Goal: Task Accomplishment & Management: Manage account settings

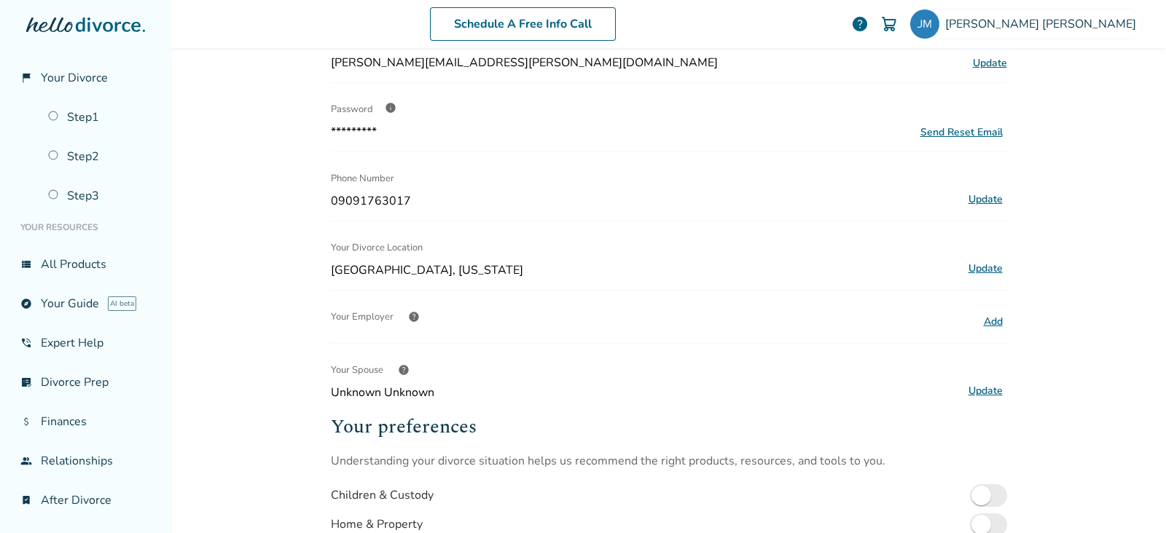
scroll to position [273, 0]
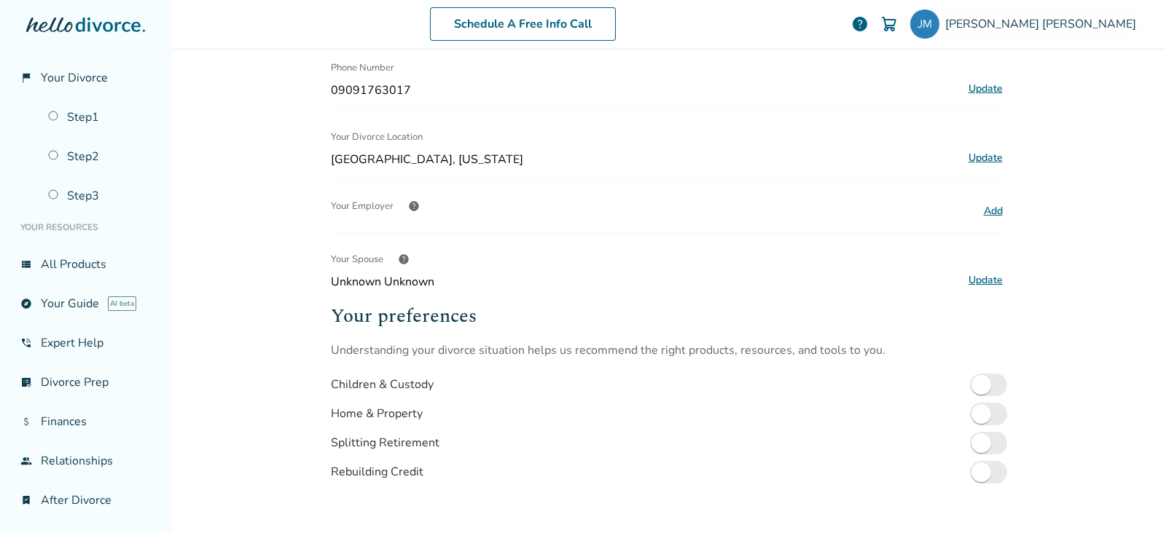
click at [981, 280] on button "Update" at bounding box center [985, 280] width 43 height 19
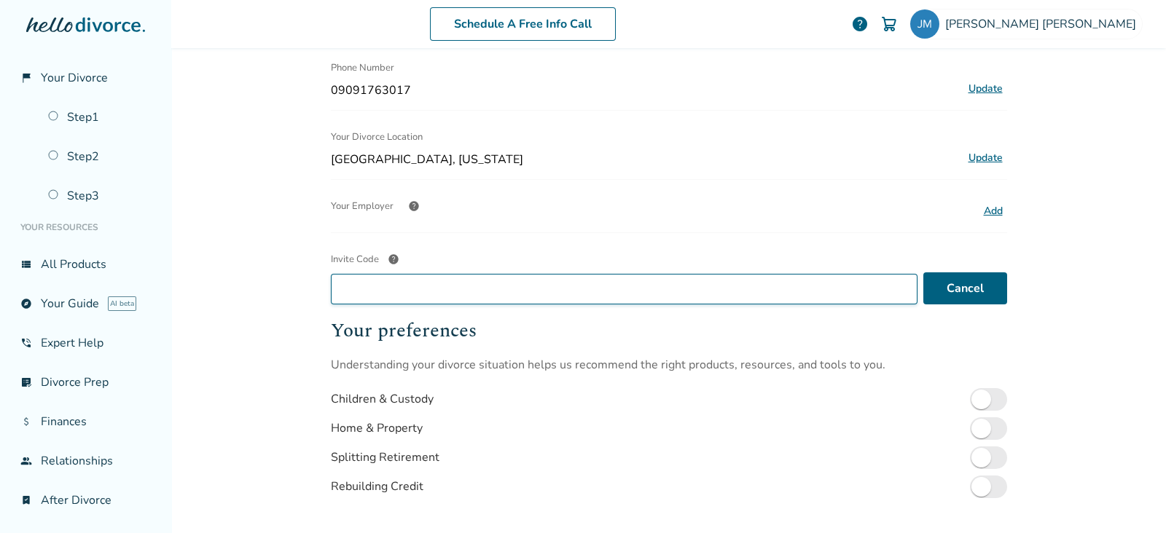
click at [494, 282] on input "Invite Code help" at bounding box center [624, 289] width 586 height 31
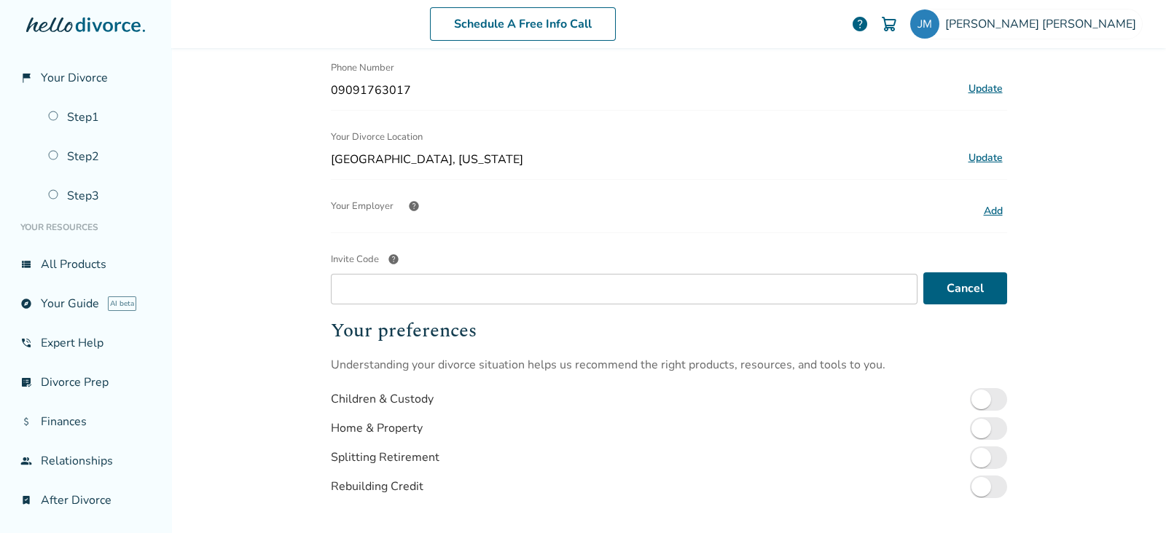
click at [388, 256] on span "help" at bounding box center [394, 260] width 12 height 12
click at [385, 274] on input "Invite Code help" at bounding box center [624, 289] width 586 height 31
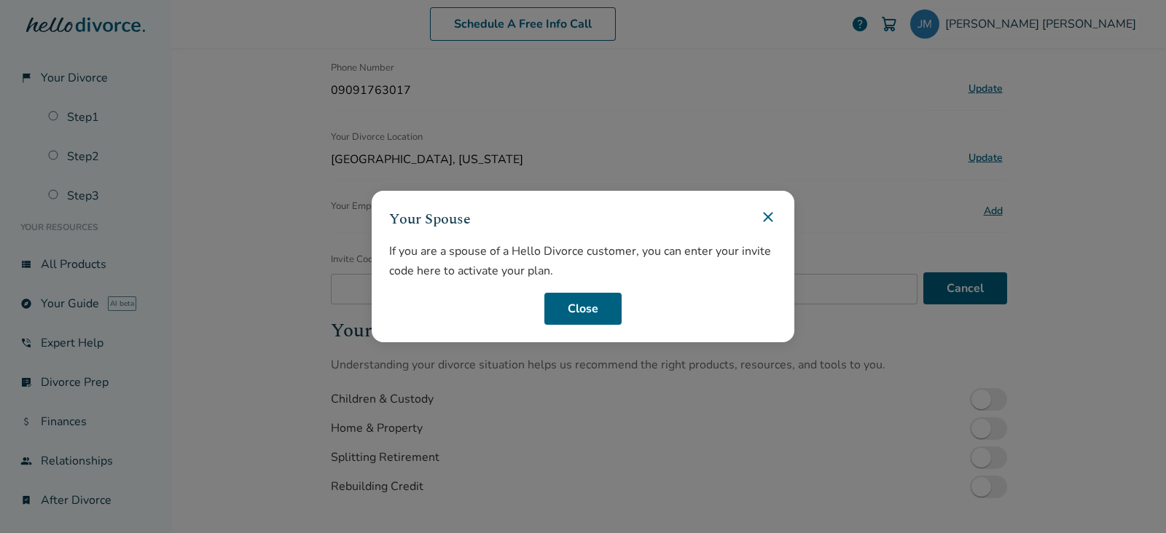
click at [766, 216] on icon at bounding box center [767, 216] width 17 height 17
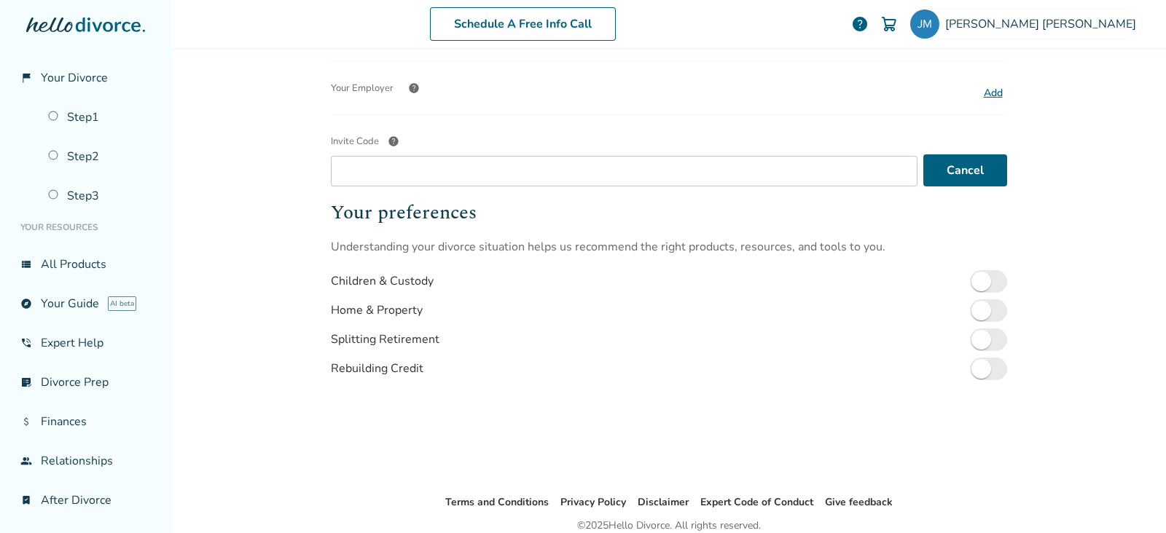
scroll to position [452, 0]
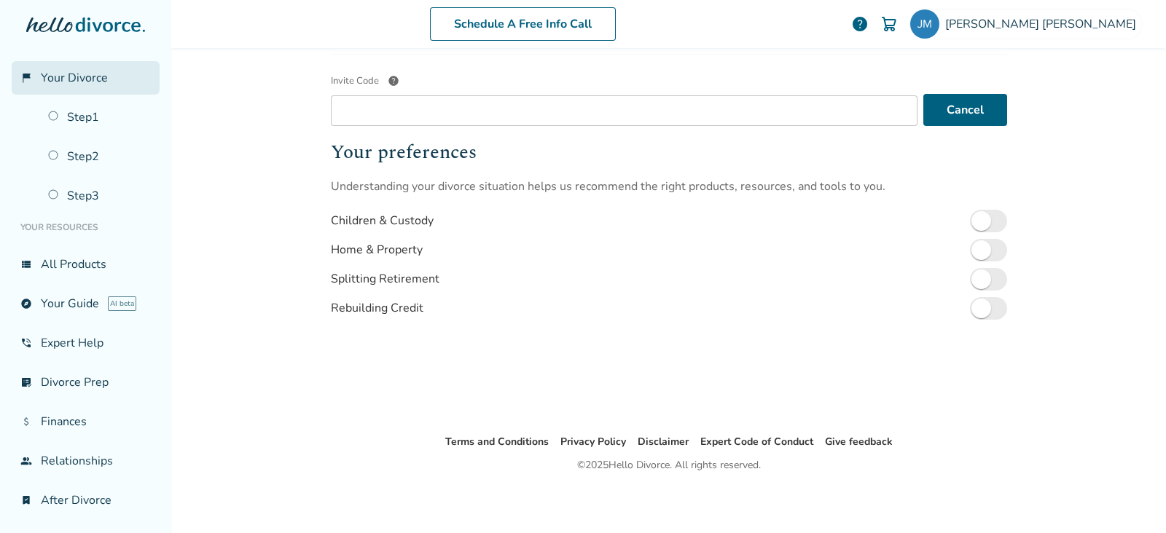
click at [80, 74] on span "Your Divorce" at bounding box center [74, 78] width 67 height 16
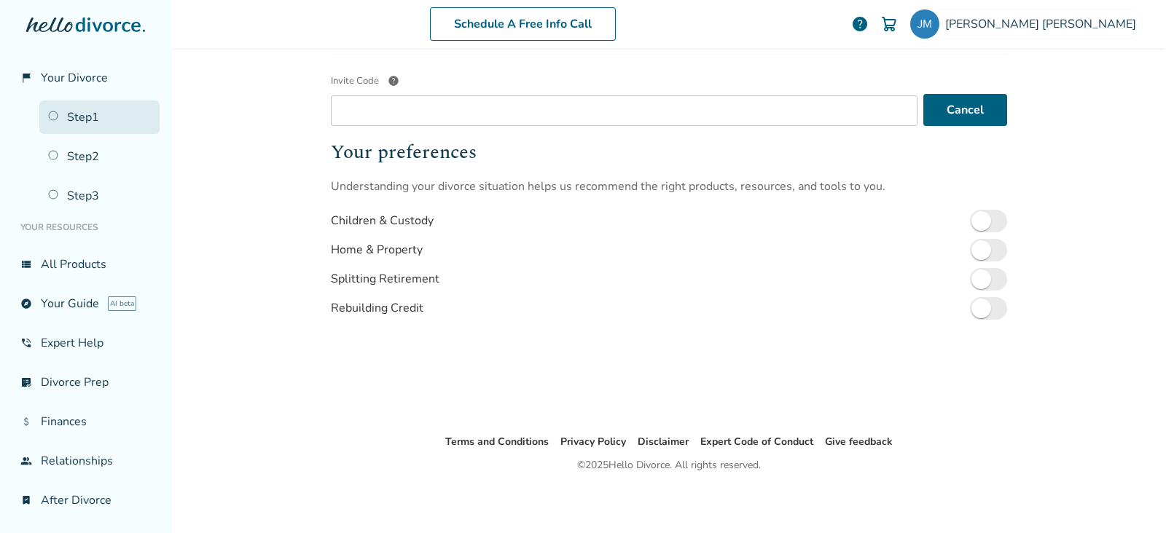
scroll to position [71, 0]
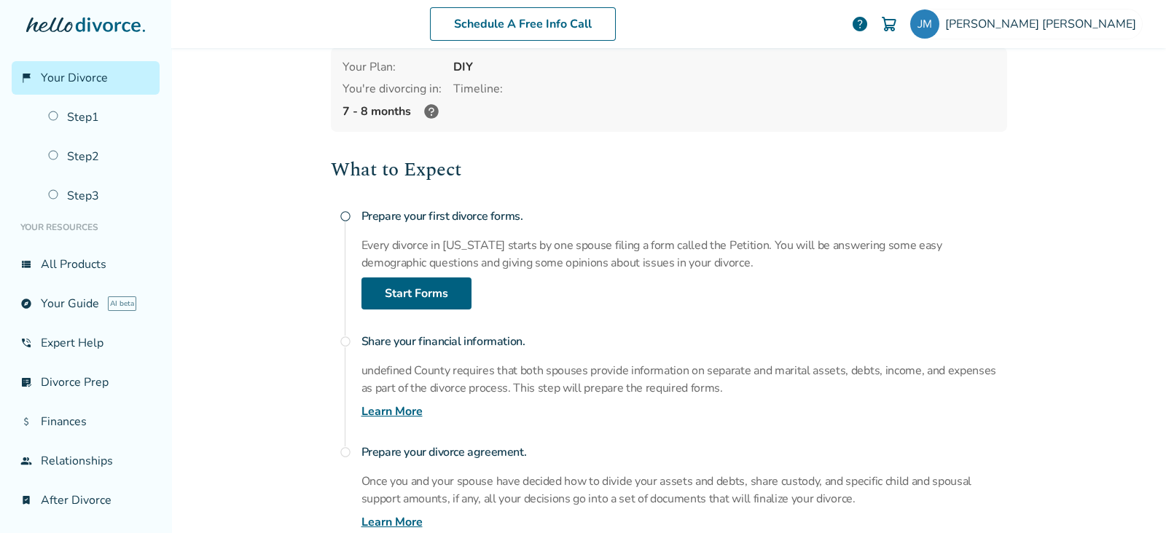
click at [739, 203] on h4 "Prepare your first divorce forms." at bounding box center [683, 216] width 645 height 29
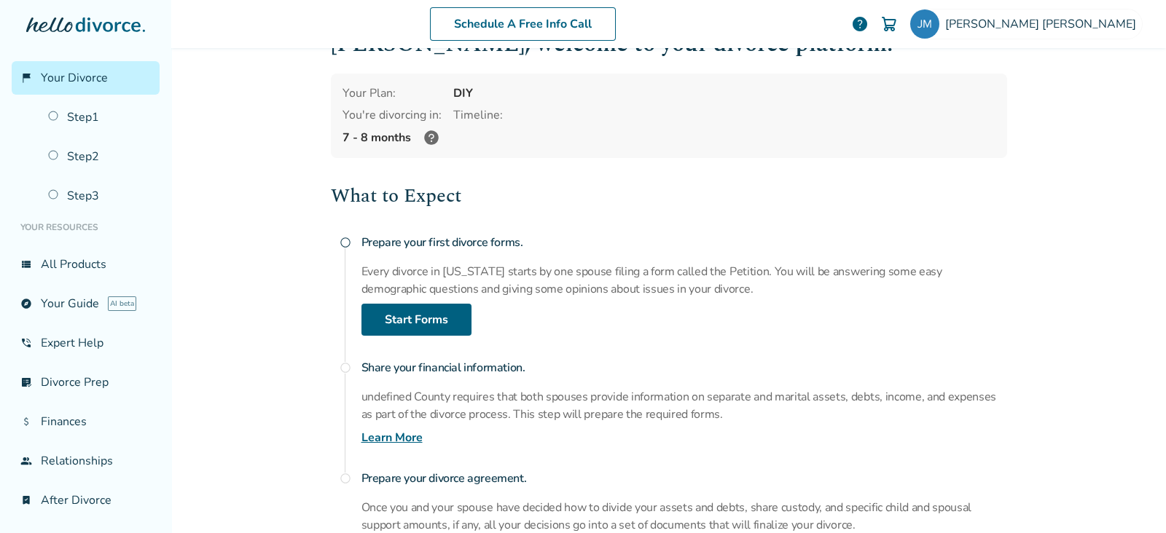
scroll to position [0, 0]
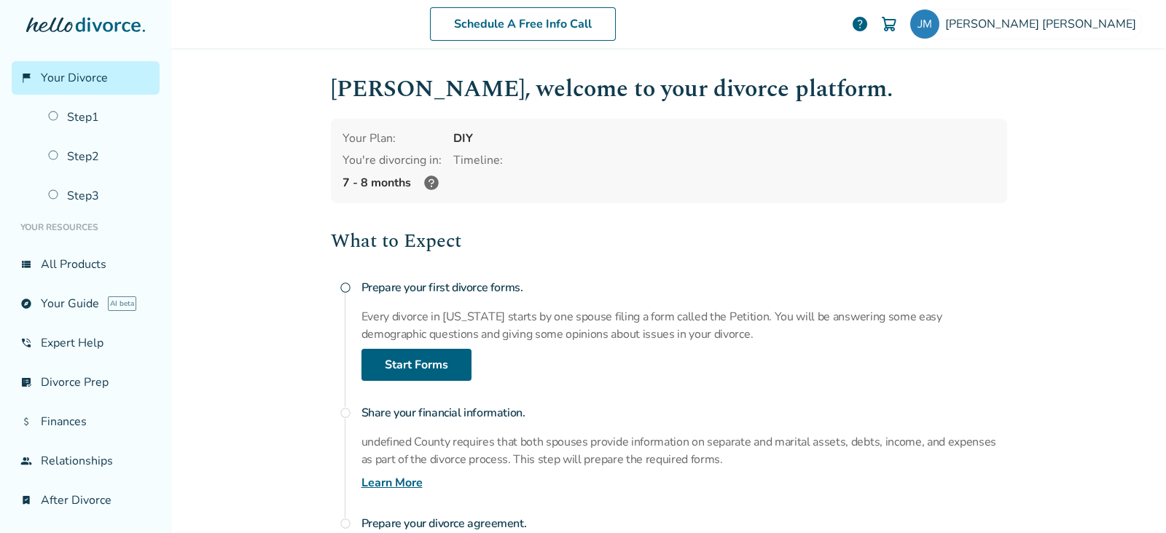
click at [608, 160] on div "Timeline:" at bounding box center [724, 160] width 542 height 16
drag, startPoint x: 450, startPoint y: 133, endPoint x: 491, endPoint y: 148, distance: 43.6
click at [453, 133] on div "DIY" at bounding box center [724, 138] width 542 height 16
click at [91, 119] on link "Step 1" at bounding box center [99, 118] width 120 height 34
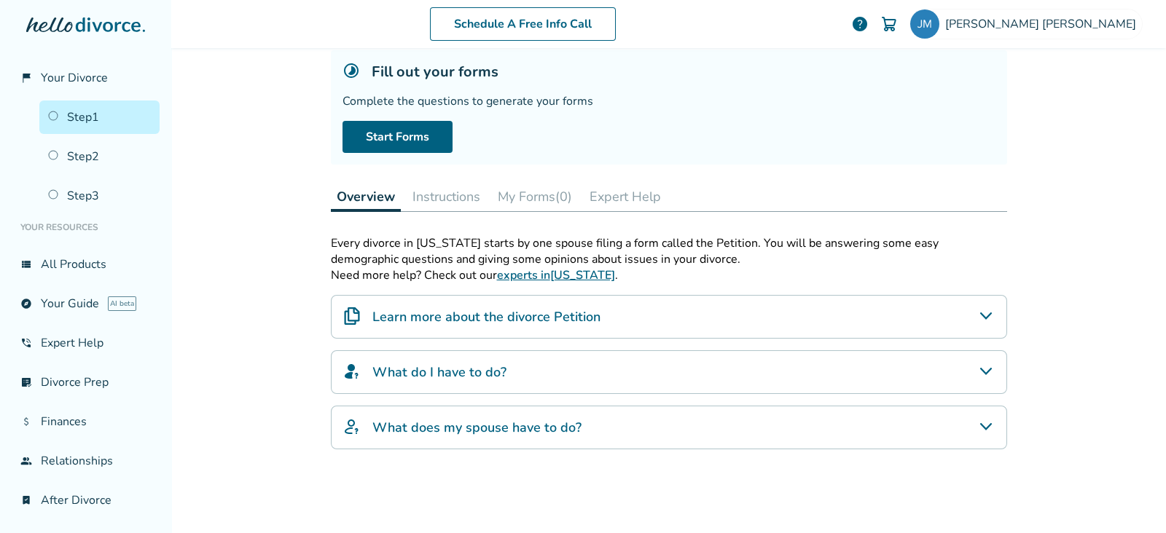
scroll to position [245, 0]
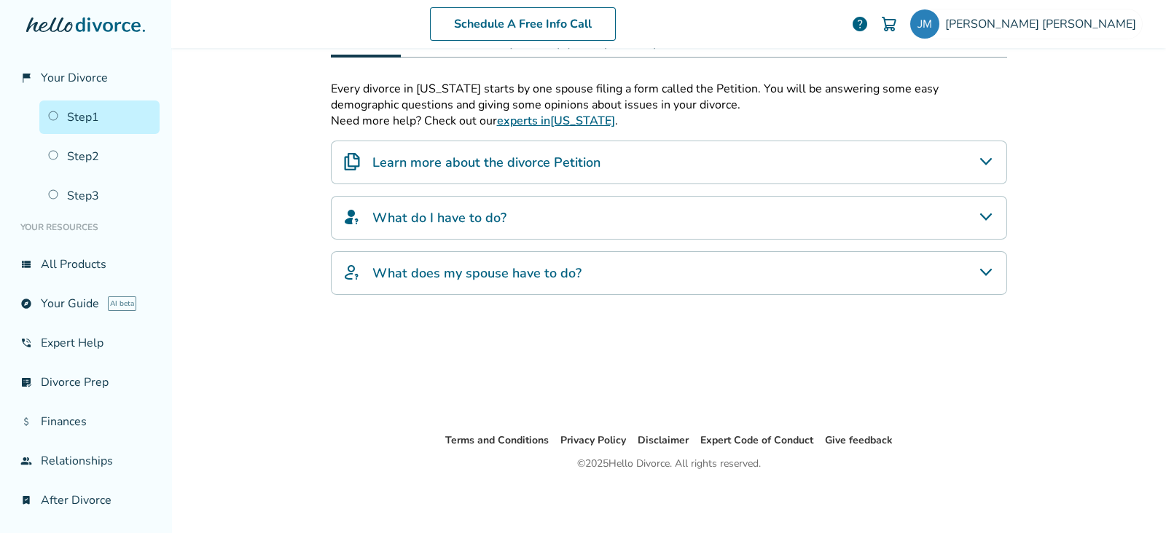
click at [553, 275] on h4 "What does my spouse have to do?" at bounding box center [476, 273] width 209 height 19
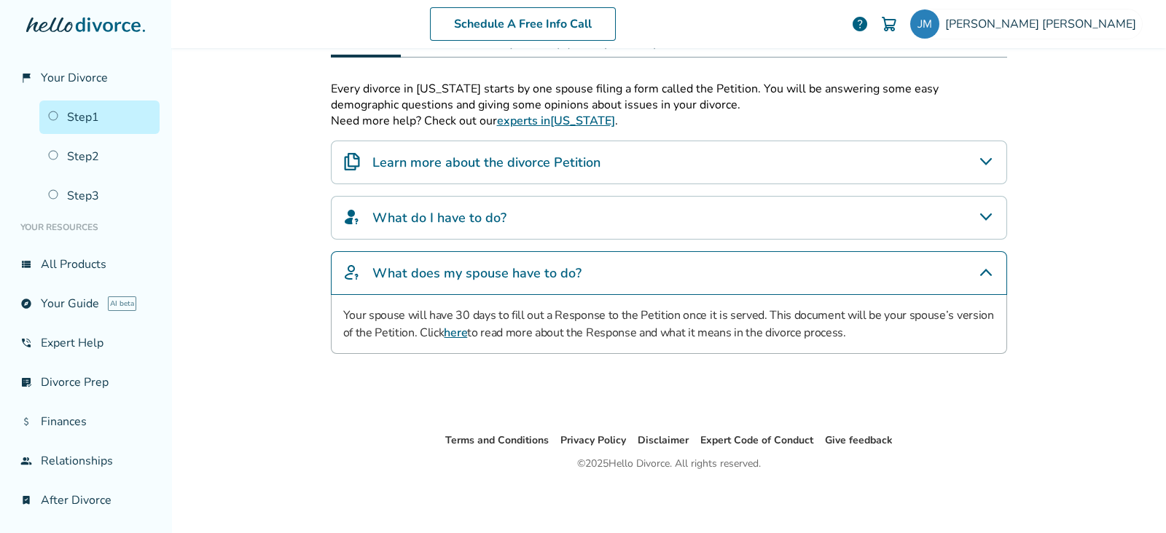
click at [543, 224] on div "What do I have to do?" at bounding box center [669, 218] width 676 height 44
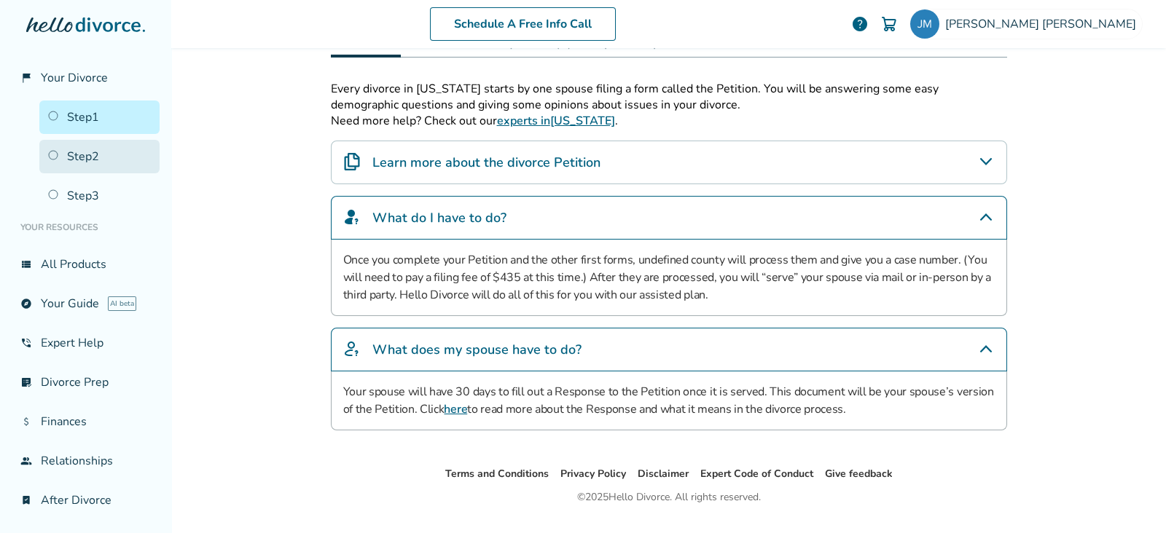
click at [83, 162] on link "Step 2" at bounding box center [99, 157] width 120 height 34
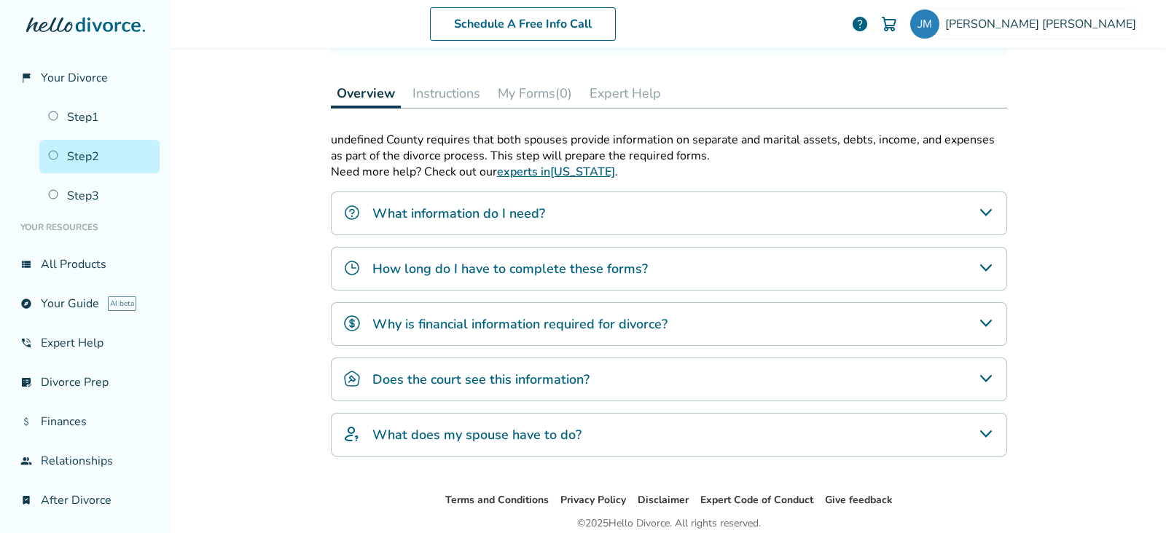
scroll to position [456, 0]
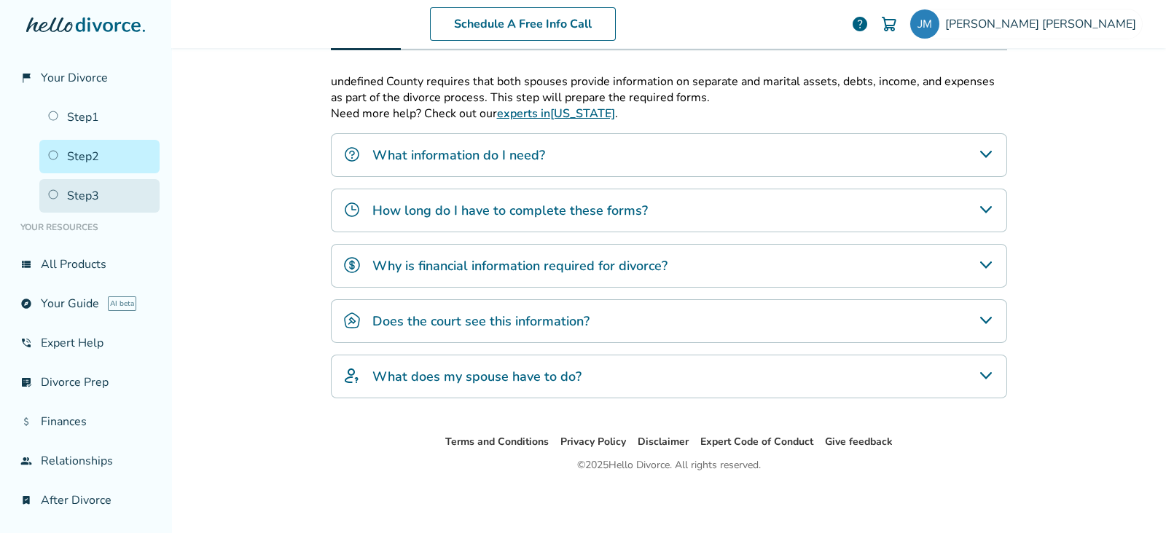
click at [83, 201] on link "Step 3" at bounding box center [99, 196] width 120 height 34
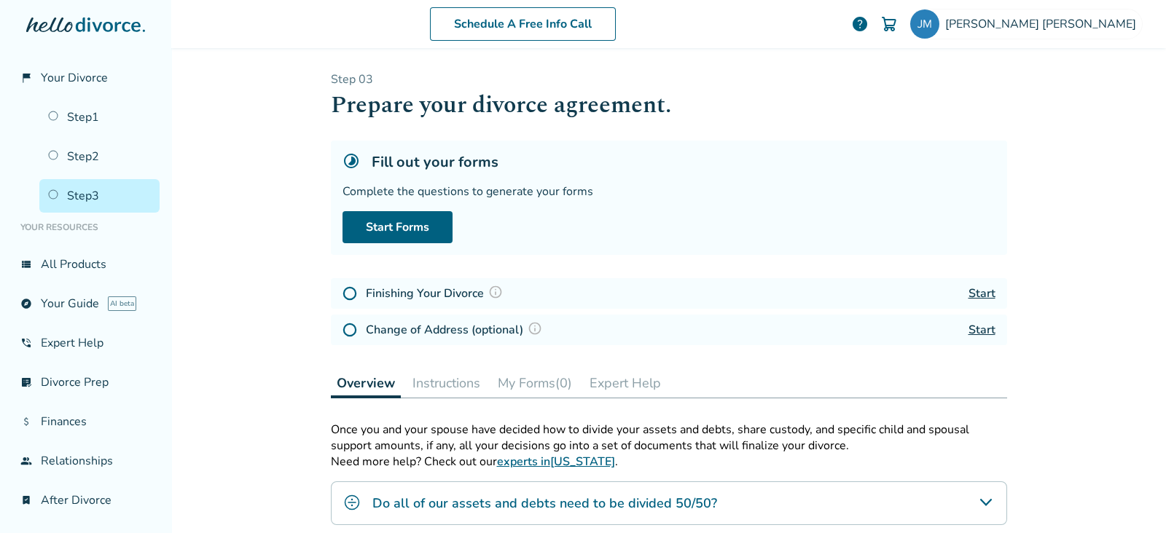
click at [868, 27] on span "help" at bounding box center [859, 23] width 17 height 17
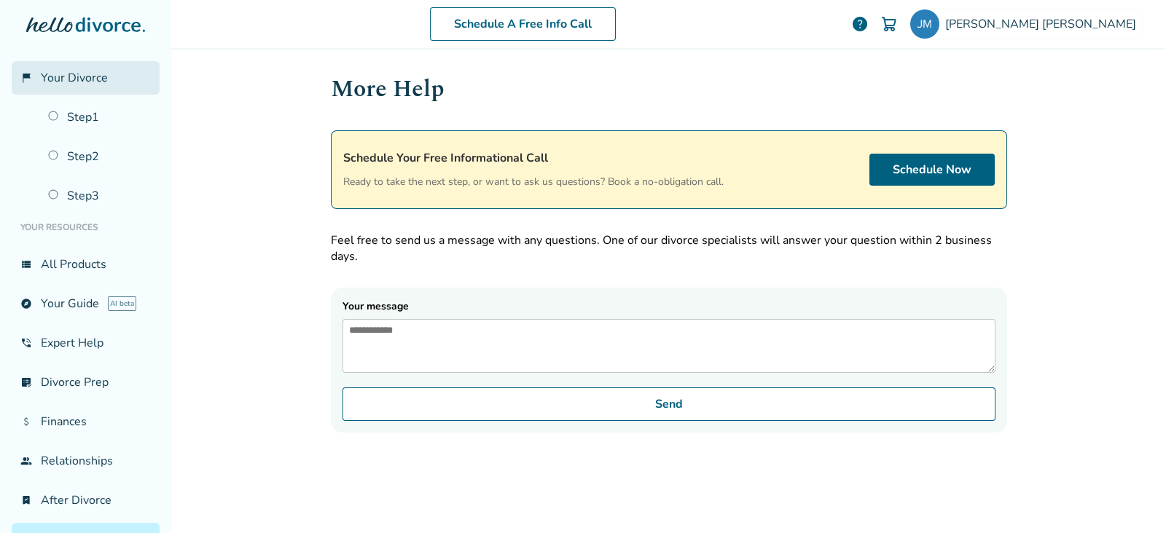
click at [91, 79] on span "Your Divorce" at bounding box center [74, 78] width 67 height 16
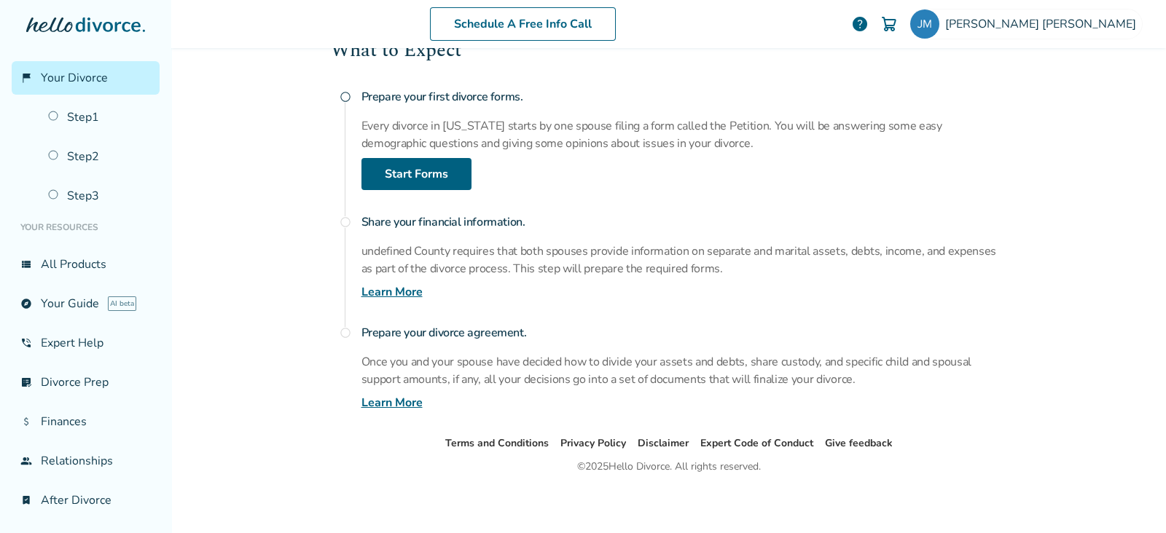
scroll to position [193, 0]
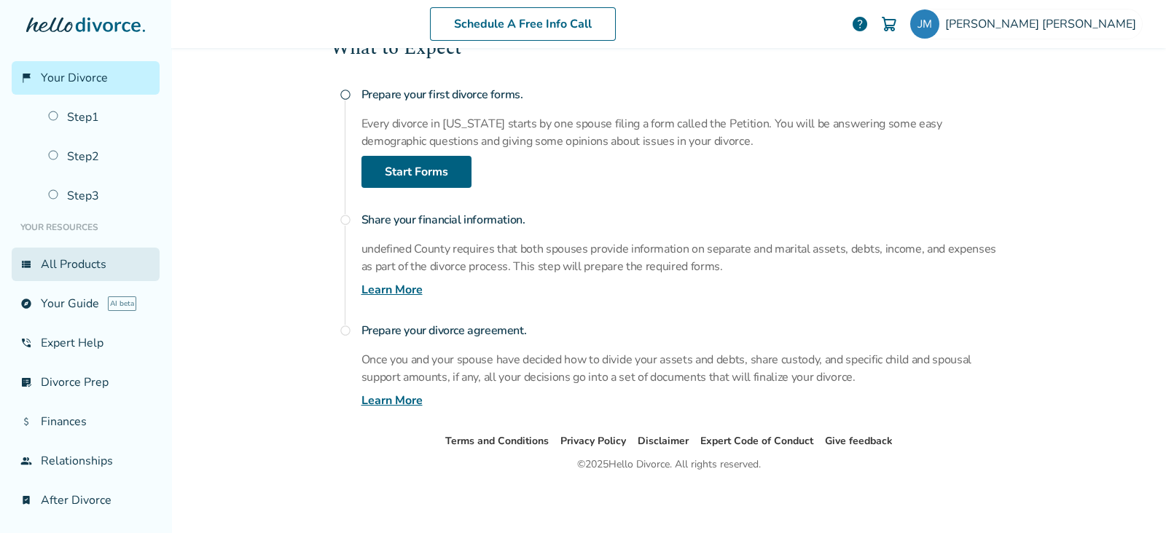
click at [98, 264] on link "view_list All Products" at bounding box center [86, 265] width 148 height 34
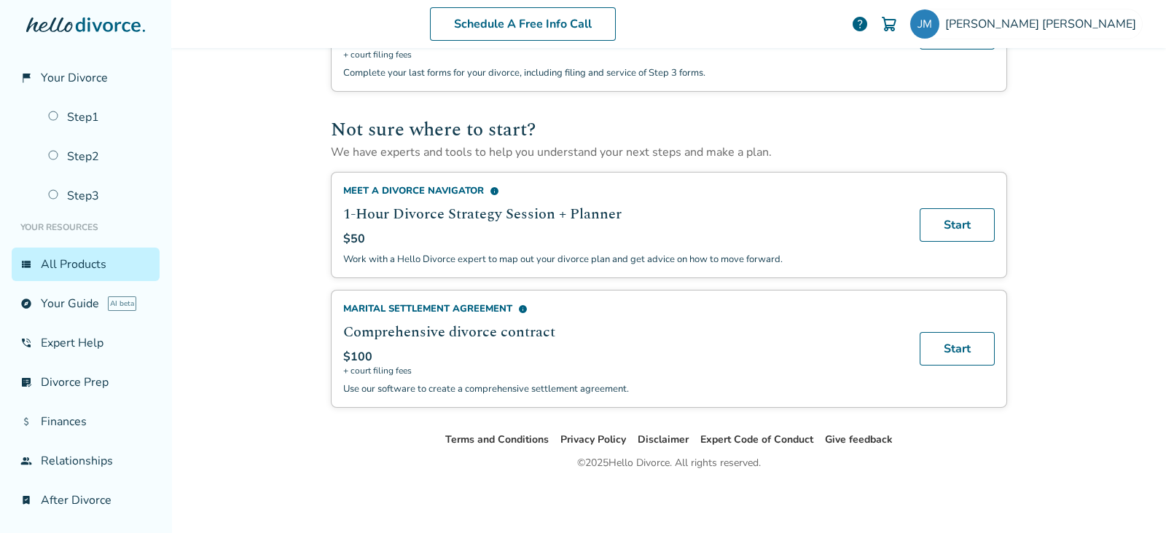
scroll to position [925, 0]
click at [72, 300] on link "explore Your Guide AI beta" at bounding box center [86, 304] width 148 height 34
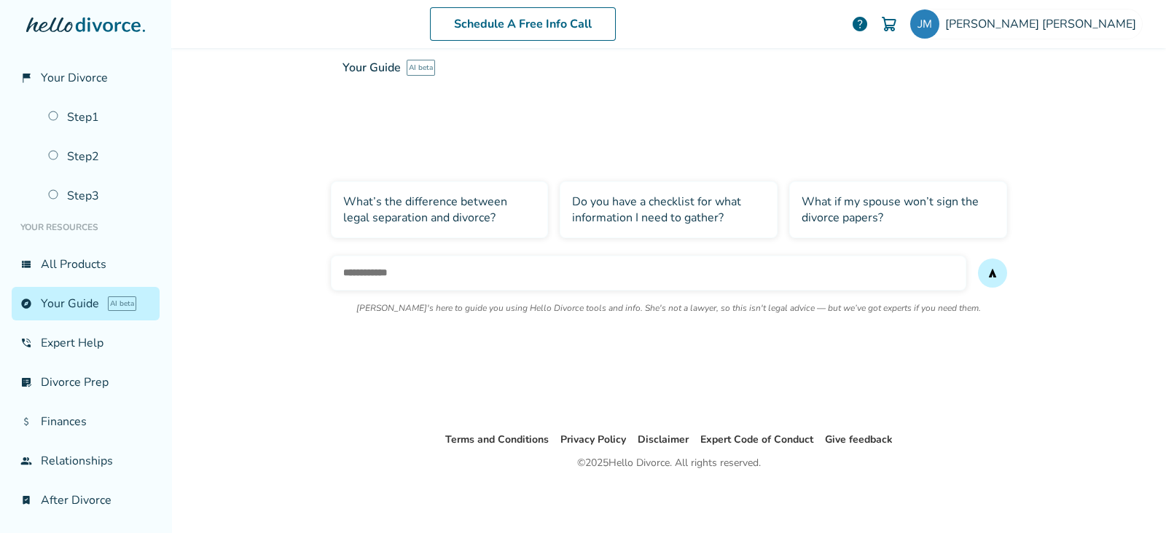
scroll to position [71, 0]
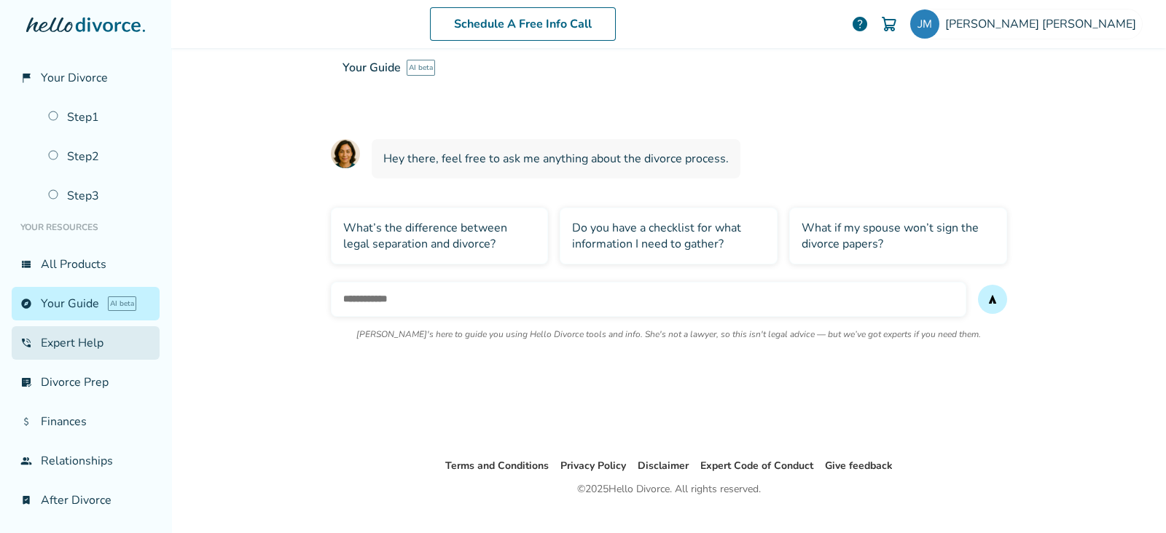
click at [66, 345] on link "phone_in_talk Expert Help" at bounding box center [86, 343] width 148 height 34
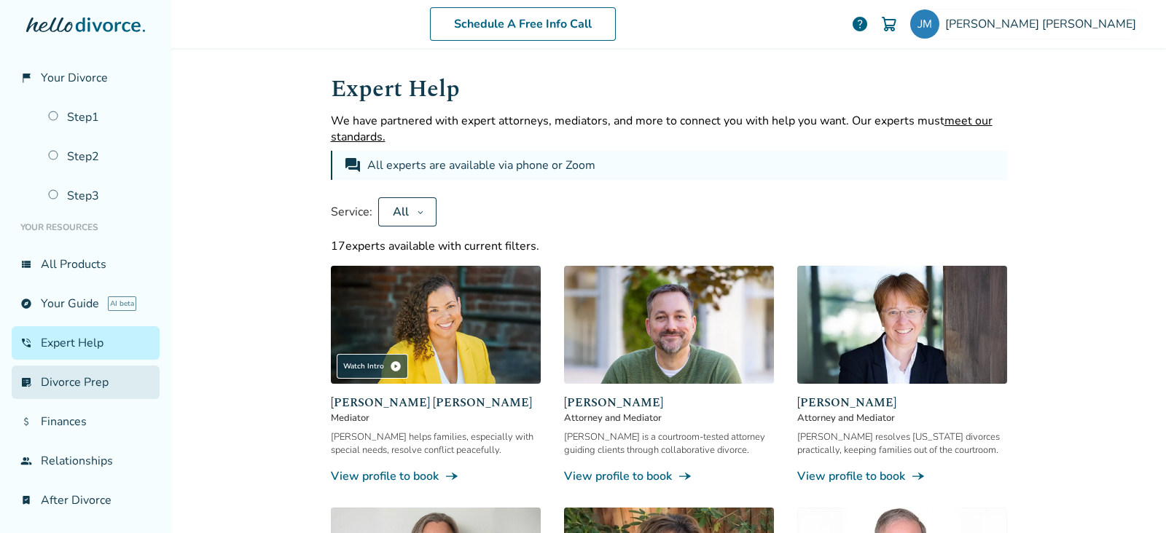
click at [86, 380] on link "list_alt_check Divorce Prep" at bounding box center [86, 383] width 148 height 34
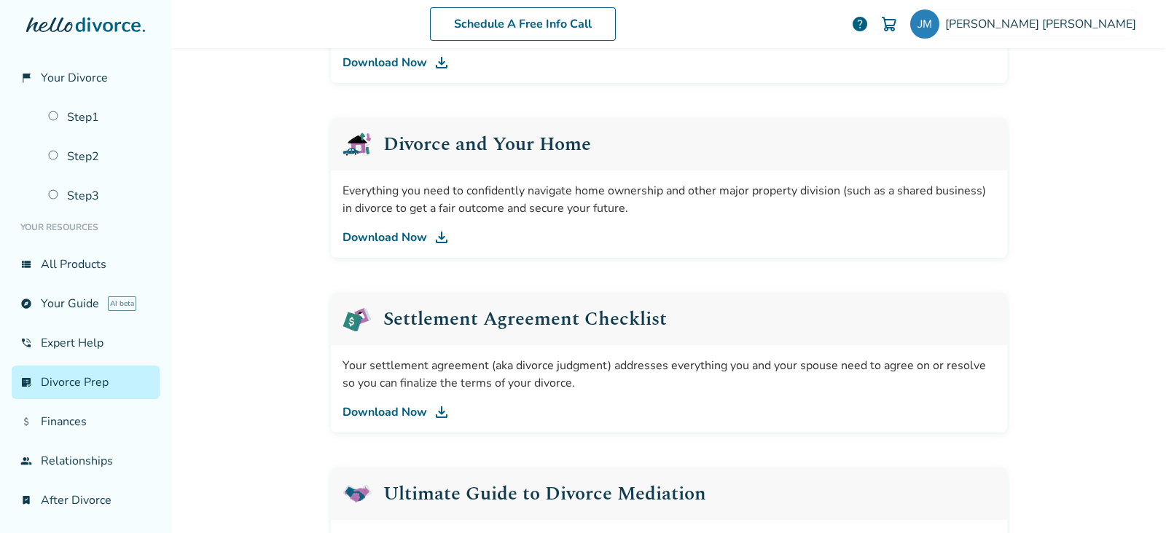
scroll to position [637, 0]
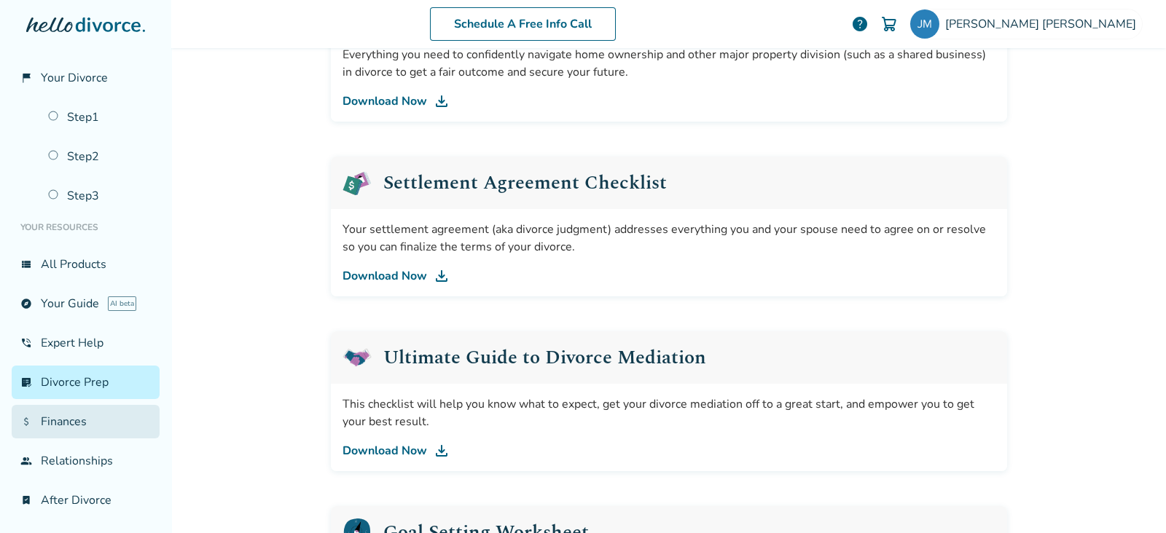
click at [60, 417] on link "attach_money Finances" at bounding box center [86, 422] width 148 height 34
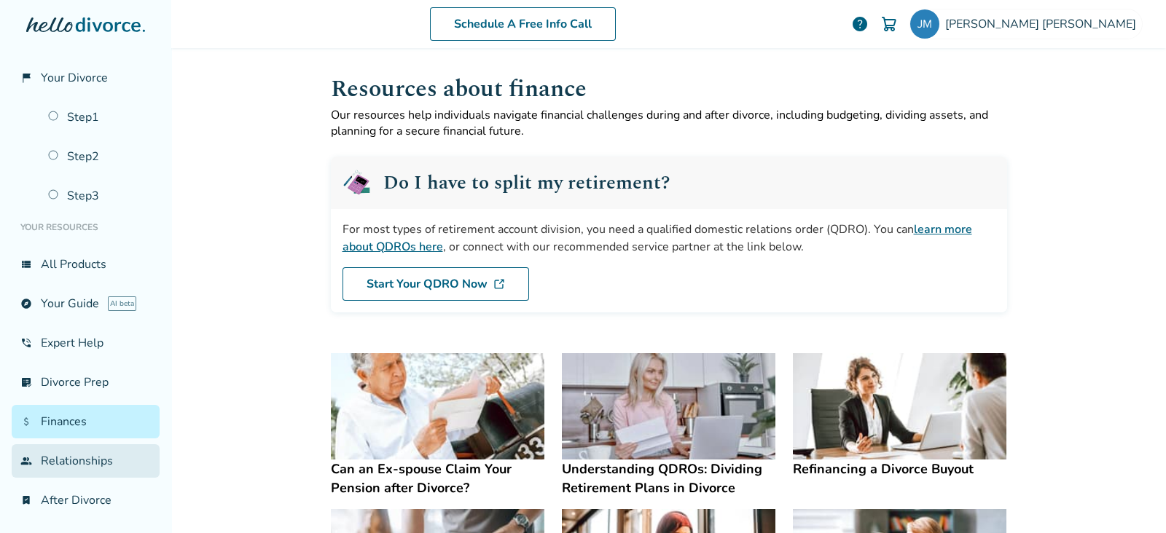
click at [76, 456] on link "group Relationships" at bounding box center [86, 461] width 148 height 34
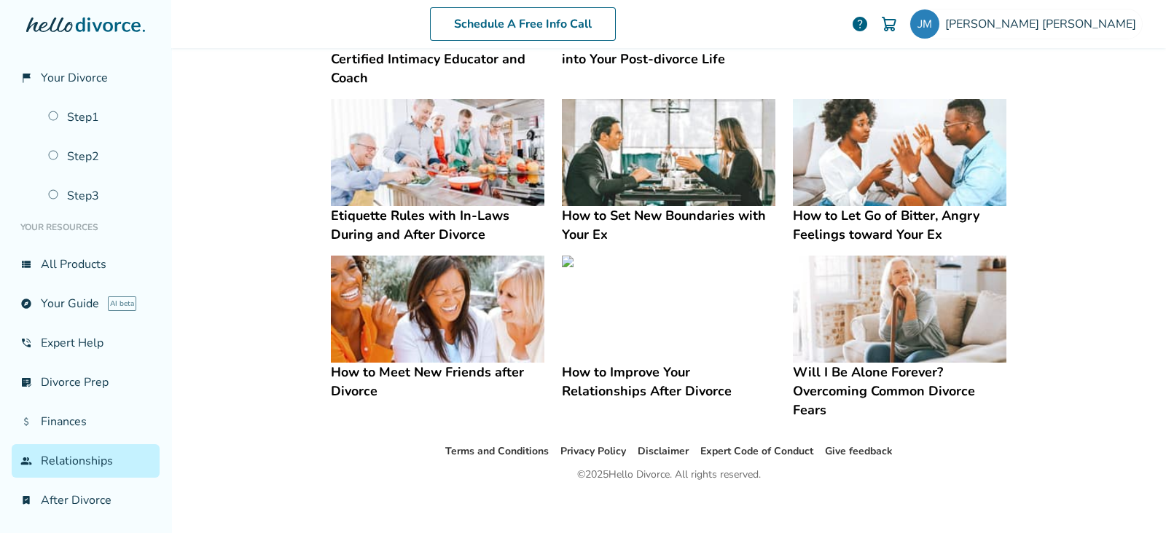
scroll to position [406, 0]
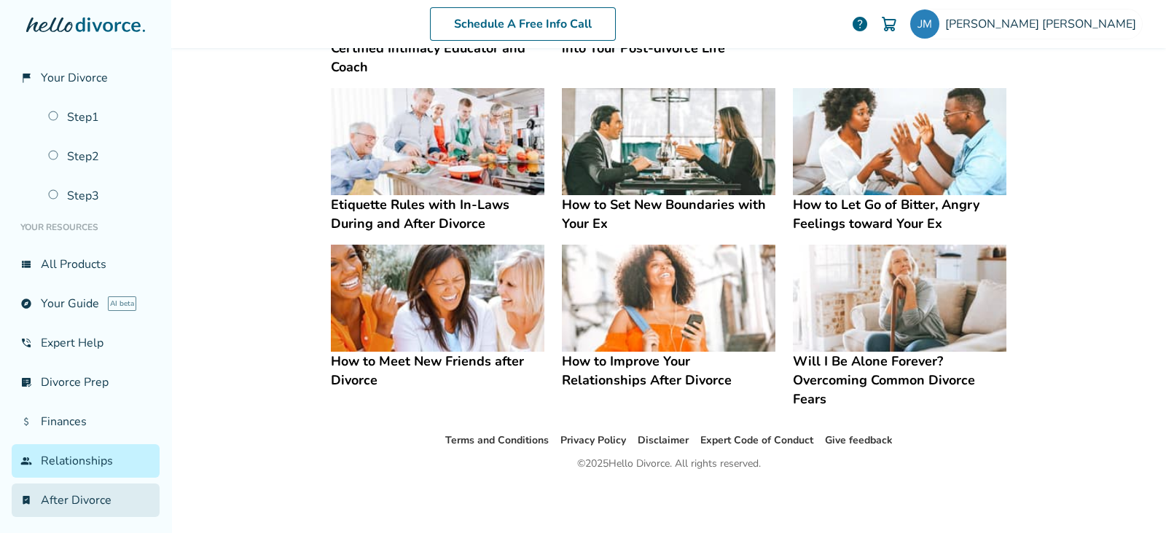
click at [108, 503] on link "bookmark_check After Divorce" at bounding box center [86, 501] width 148 height 34
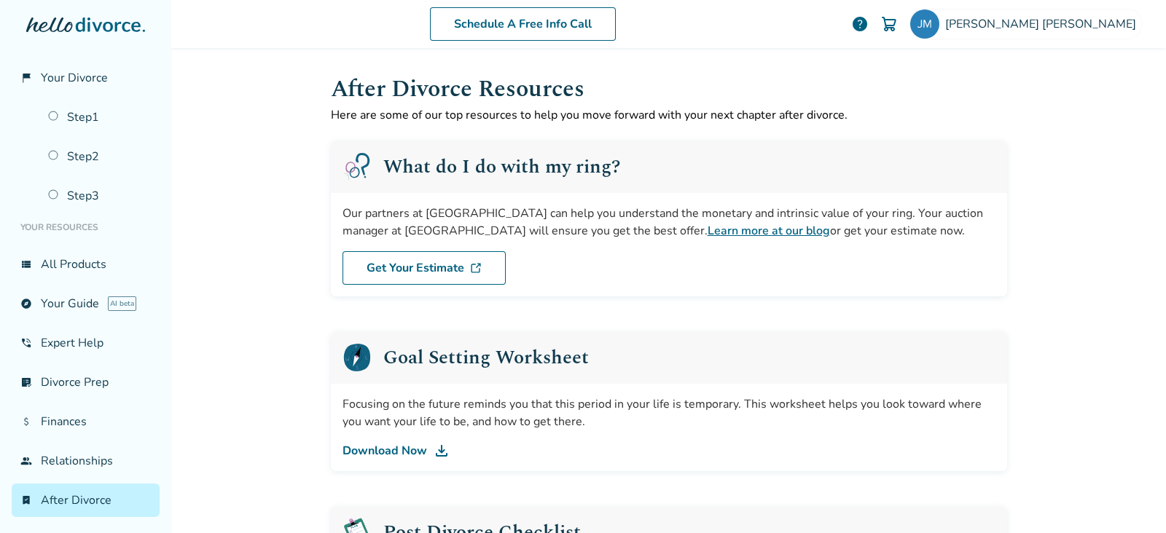
click at [119, 34] on div at bounding box center [86, 39] width 148 height 44
click at [98, 29] on icon at bounding box center [108, 24] width 65 height 15
click at [898, 22] on img at bounding box center [888, 23] width 17 height 17
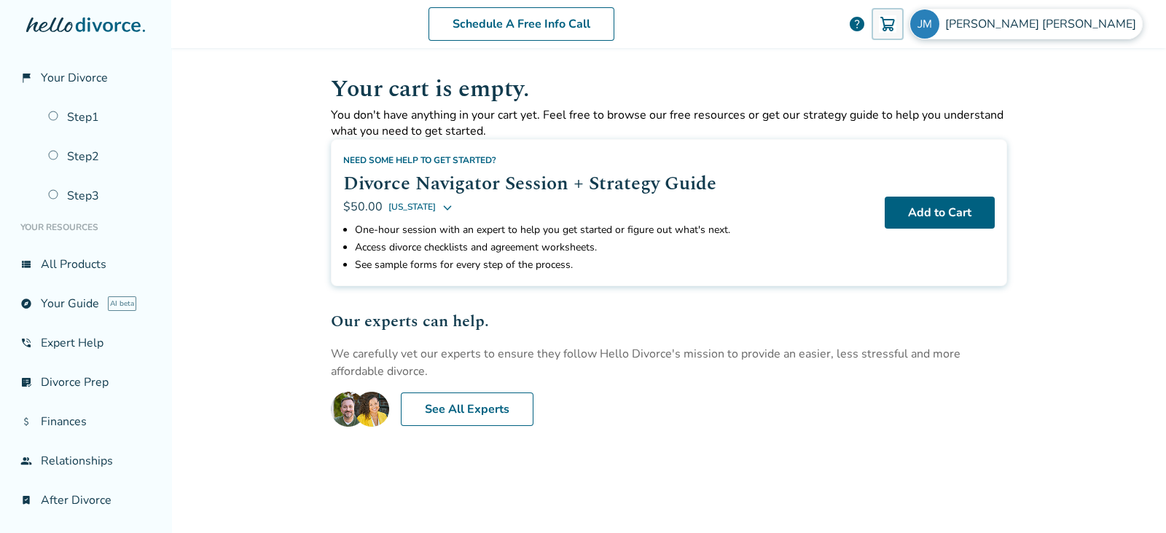
click at [939, 27] on img at bounding box center [924, 23] width 29 height 29
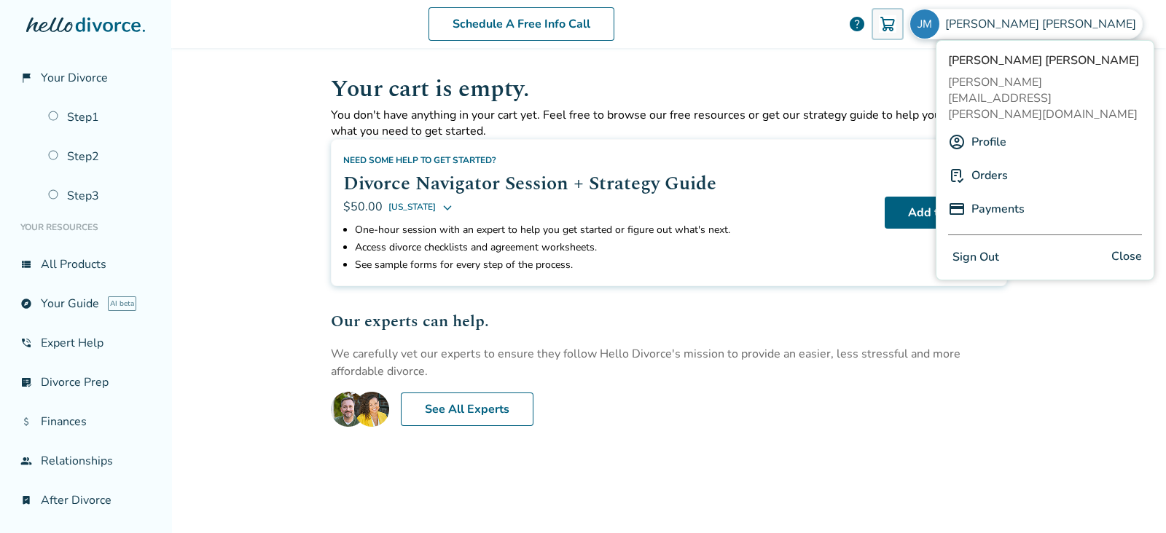
click at [1018, 65] on span "[PERSON_NAME]" at bounding box center [1045, 60] width 194 height 16
click at [1035, 91] on div "[PERSON_NAME] Martinez [EMAIL_ADDRESS][PERSON_NAME][DOMAIN_NAME] Profile Orders…" at bounding box center [1044, 160] width 219 height 240
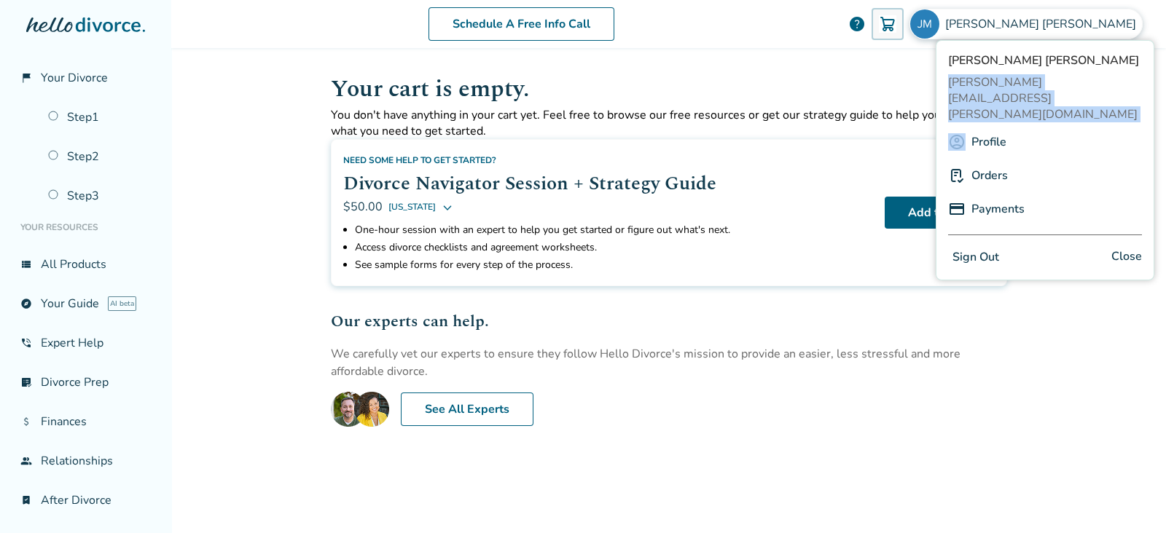
click at [1035, 91] on div "[PERSON_NAME] Martinez [EMAIL_ADDRESS][PERSON_NAME][DOMAIN_NAME] Profile Orders…" at bounding box center [1044, 160] width 219 height 240
click at [983, 128] on link "Profile" at bounding box center [988, 142] width 35 height 28
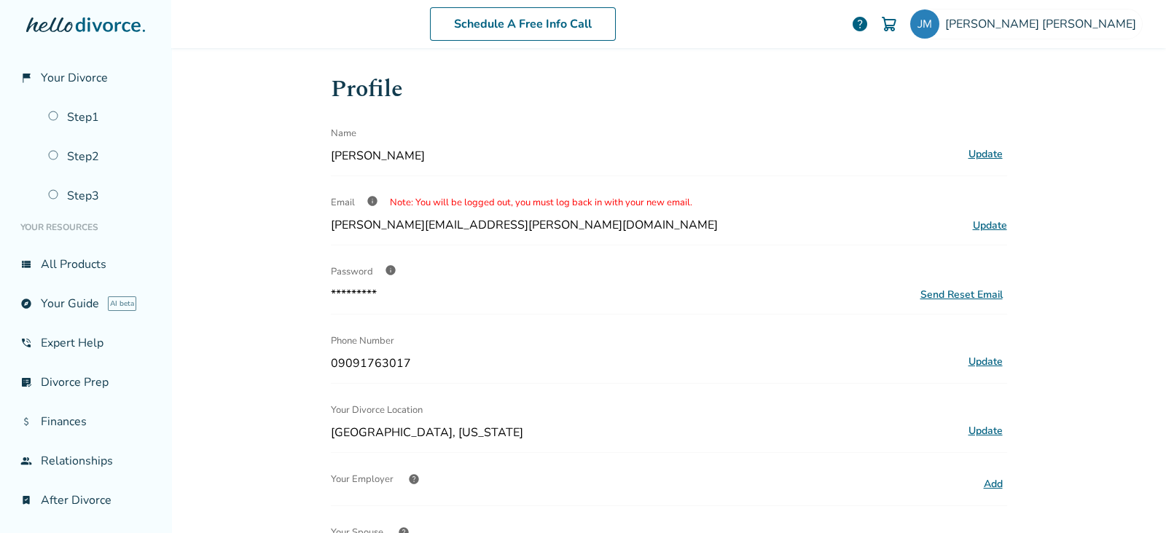
click at [525, 165] on div "Profile Name [PERSON_NAME] Update Email info Note: You will be logged out, you …" at bounding box center [669, 459] width 676 height 776
click at [414, 140] on div "Name" at bounding box center [644, 133] width 627 height 29
click at [980, 150] on button "Update" at bounding box center [985, 154] width 43 height 19
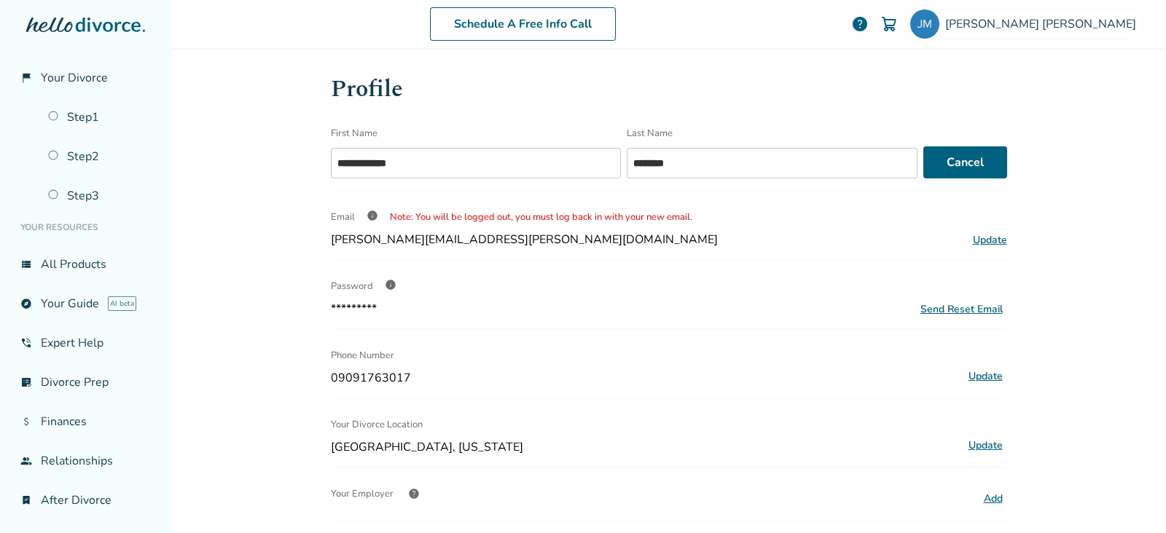
drag, startPoint x: 841, startPoint y: 237, endPoint x: 926, endPoint y: 238, distance: 84.5
click at [847, 238] on div "[PERSON_NAME][EMAIL_ADDRESS][PERSON_NAME][DOMAIN_NAME] Update" at bounding box center [669, 240] width 676 height 16
click at [977, 239] on span "Update" at bounding box center [990, 240] width 34 height 14
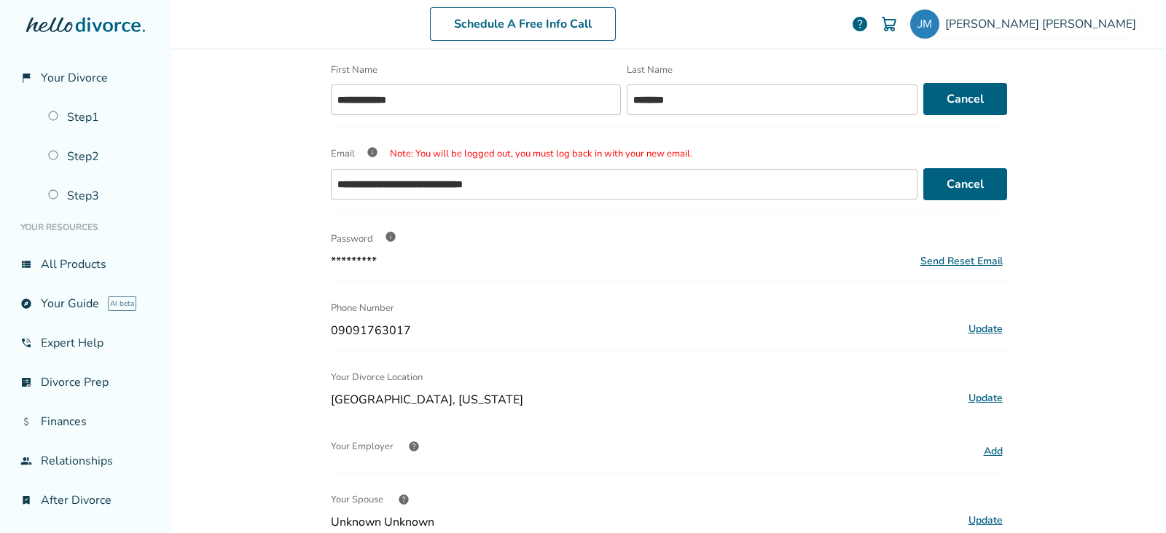
scroll to position [90, 0]
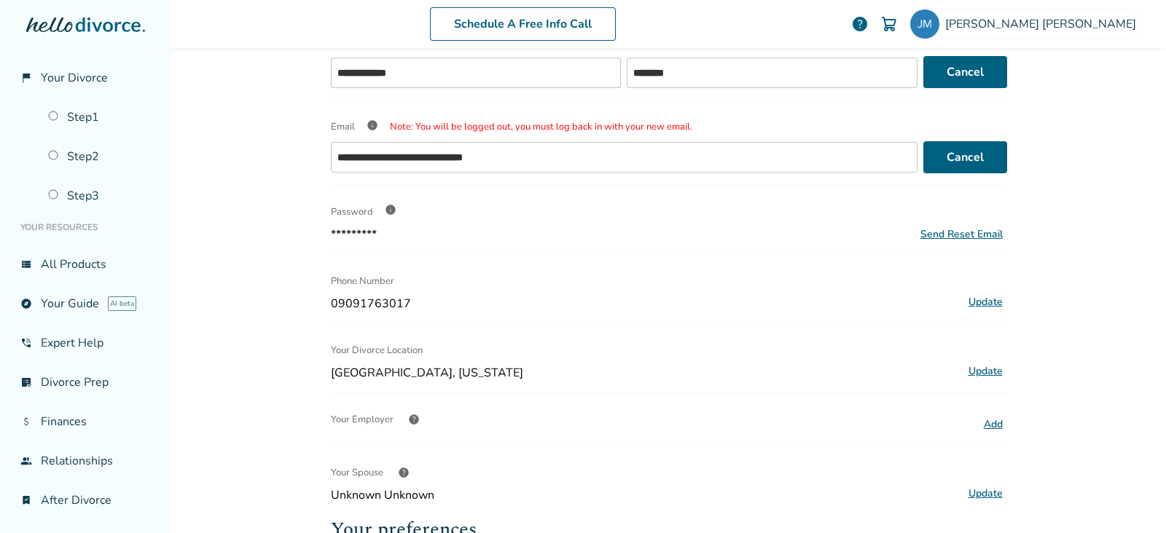
click at [686, 238] on div "********* Send Reset Email" at bounding box center [669, 235] width 676 height 16
click at [973, 233] on div "Send Reset Email" at bounding box center [961, 234] width 82 height 14
click at [1037, 251] on div "**********" at bounding box center [668, 266] width 994 height 533
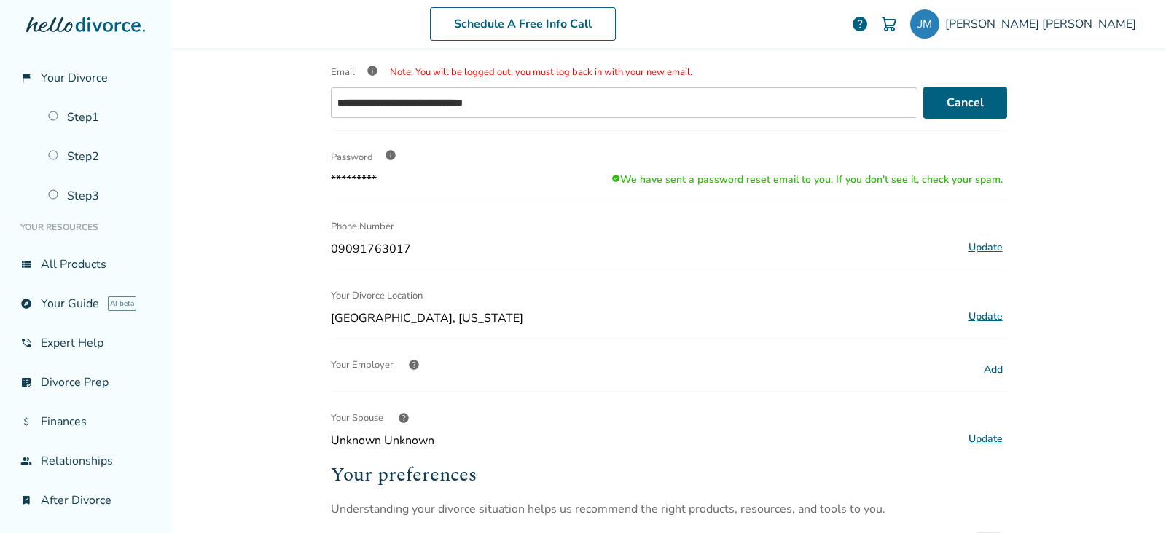
scroll to position [181, 0]
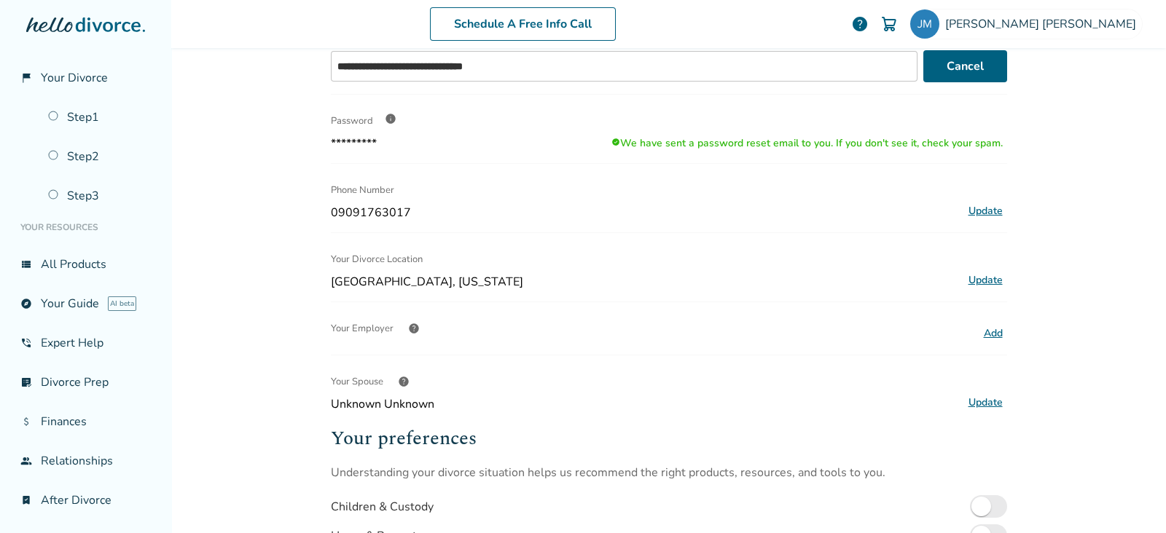
click at [514, 214] on span "09091763017" at bounding box center [644, 213] width 627 height 16
click at [978, 272] on button "Update" at bounding box center [985, 280] width 43 height 19
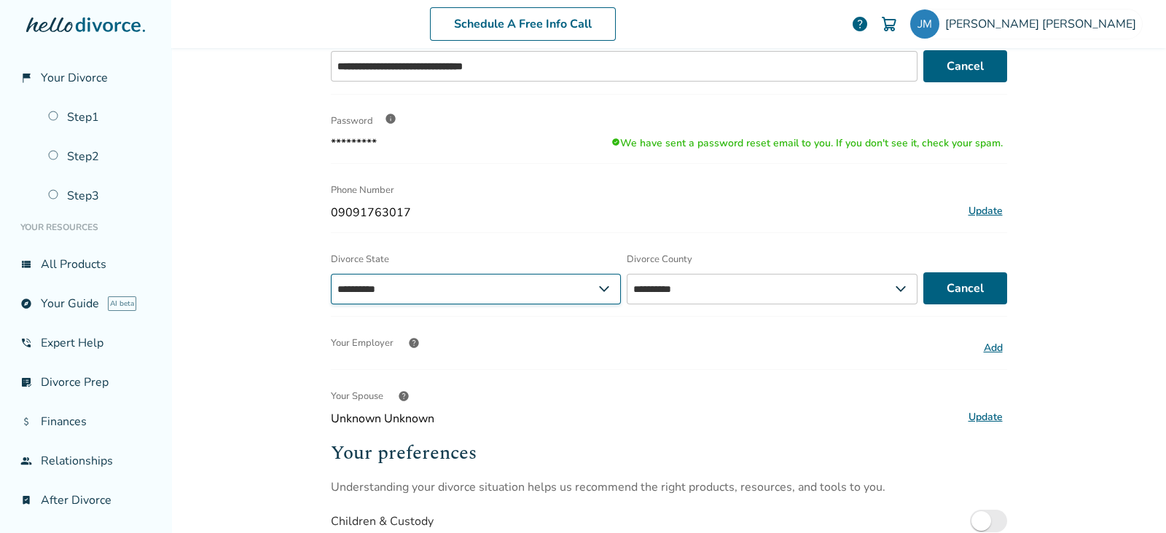
click at [528, 291] on select "**********" at bounding box center [476, 289] width 291 height 31
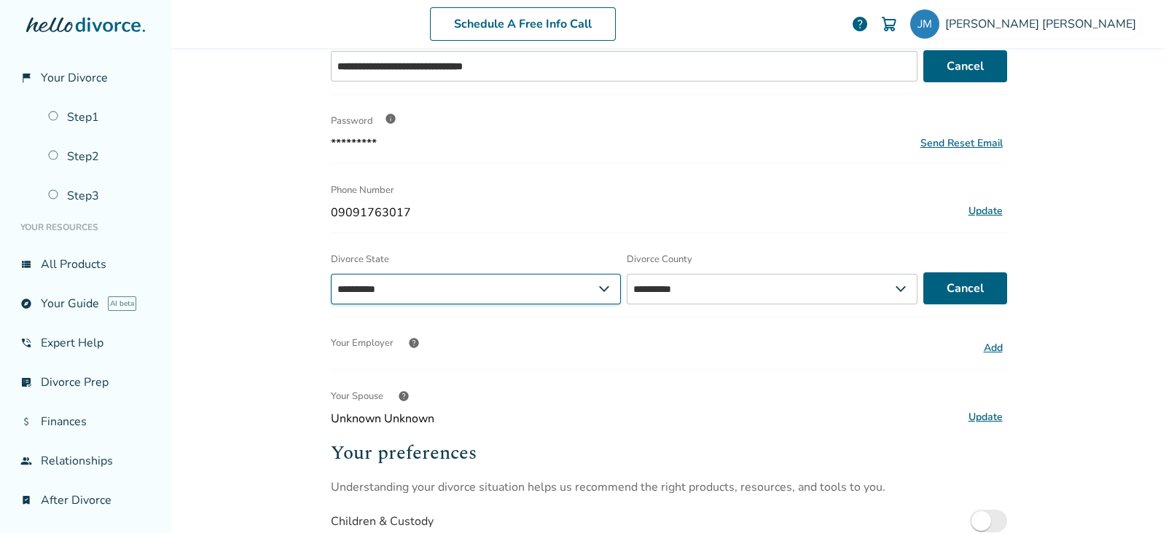
select select "**"
click at [331, 274] on select "**********" at bounding box center [476, 289] width 291 height 31
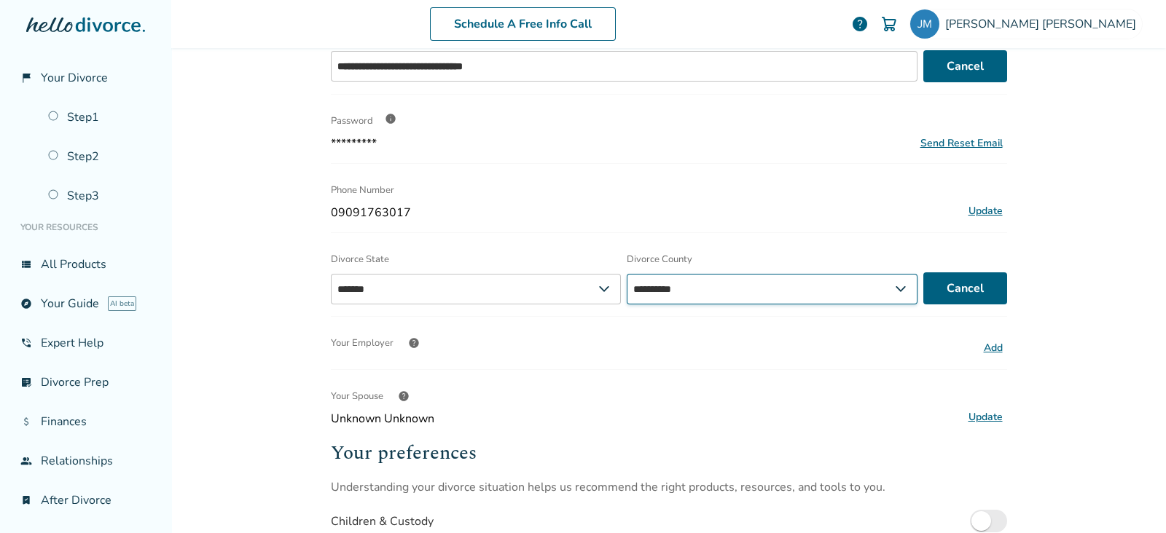
click at [731, 294] on select "**********" at bounding box center [772, 289] width 291 height 31
click at [627, 274] on select "**********" at bounding box center [772, 289] width 291 height 31
click at [694, 293] on select "**********" at bounding box center [780, 289] width 296 height 31
select select "**********"
click at [632, 274] on select "**********" at bounding box center [780, 289] width 296 height 31
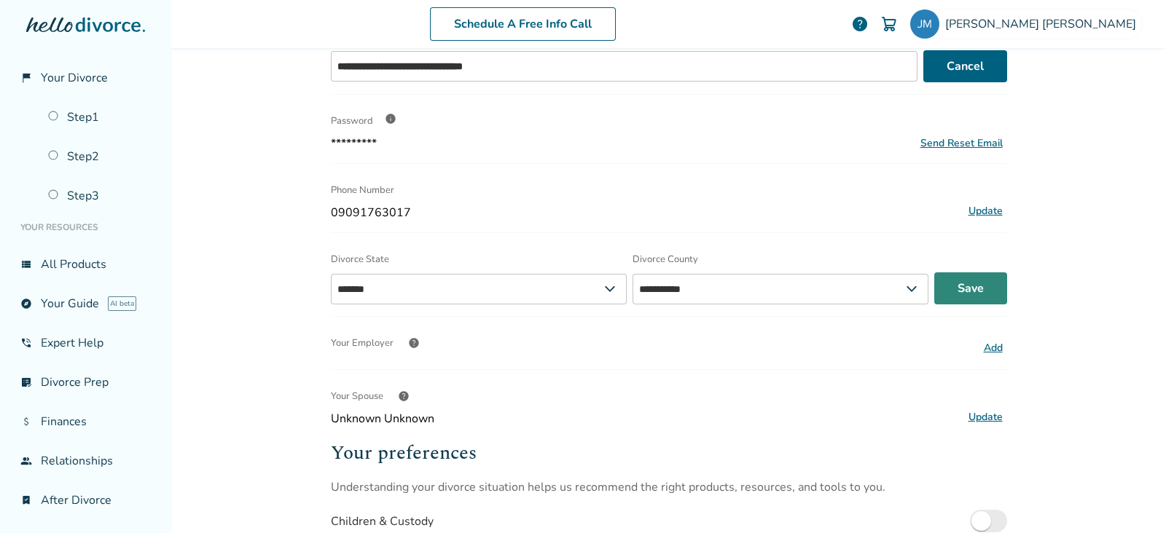
click at [982, 289] on button "Save" at bounding box center [970, 288] width 73 height 32
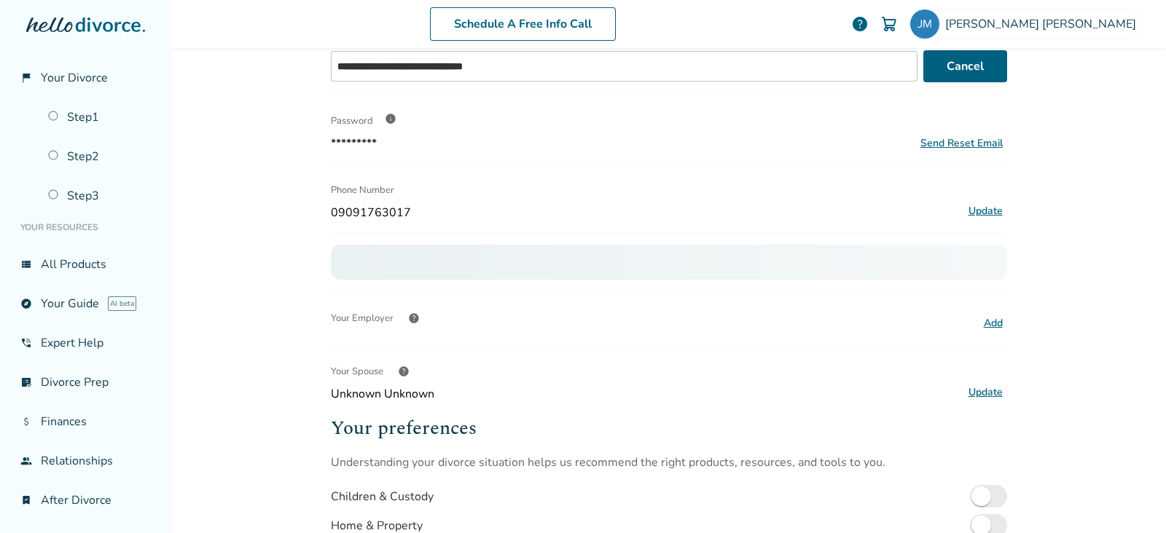
scroll to position [364, 0]
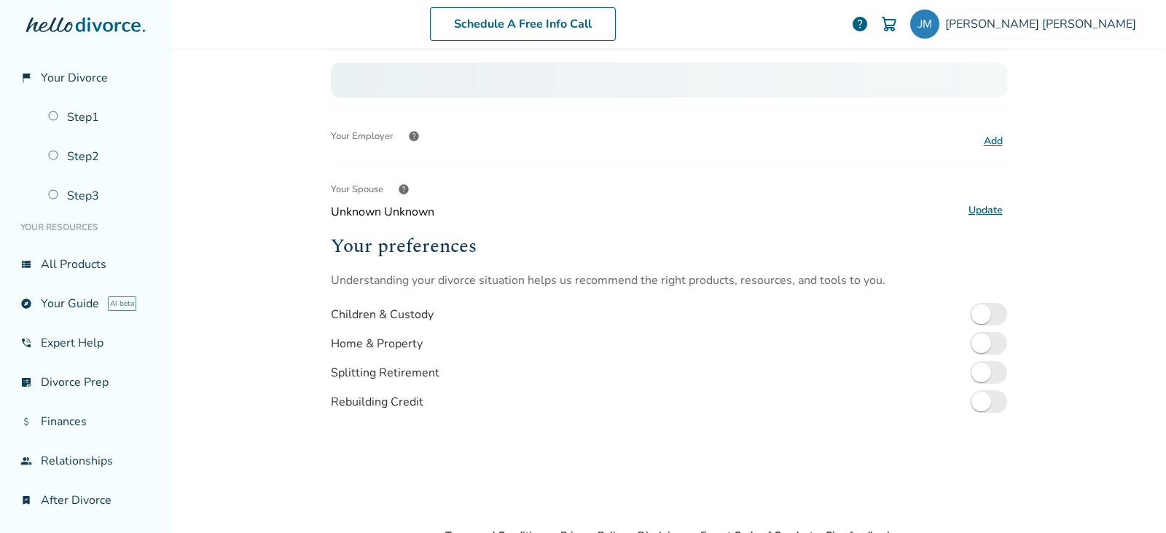
click at [381, 205] on span "Unknown Unknown" at bounding box center [644, 212] width 627 height 16
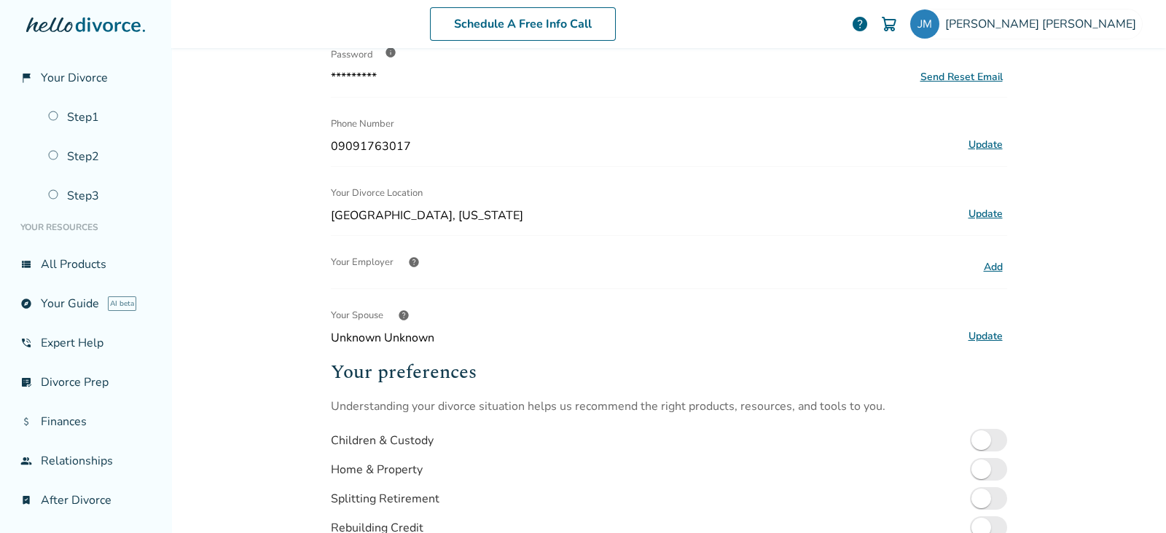
scroll to position [181, 0]
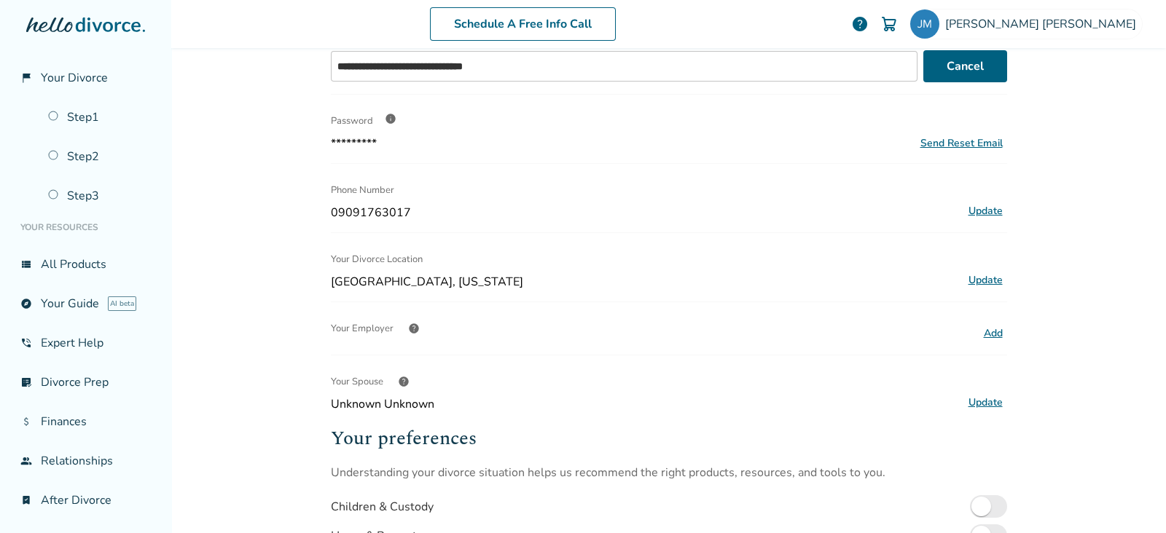
click at [408, 325] on span "help" at bounding box center [414, 329] width 12 height 12
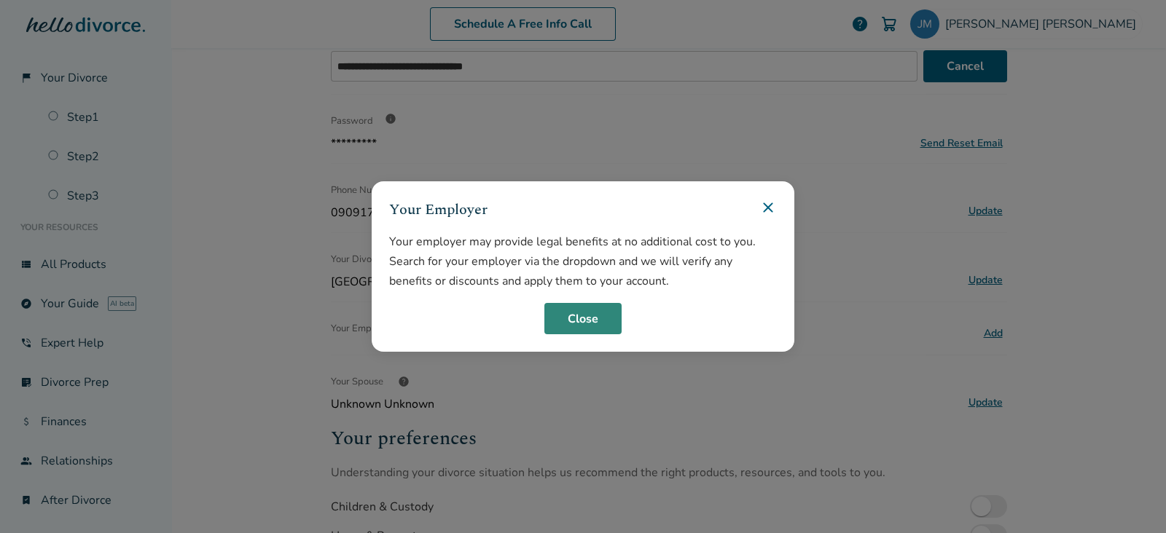
click at [582, 318] on button "Close" at bounding box center [582, 319] width 77 height 32
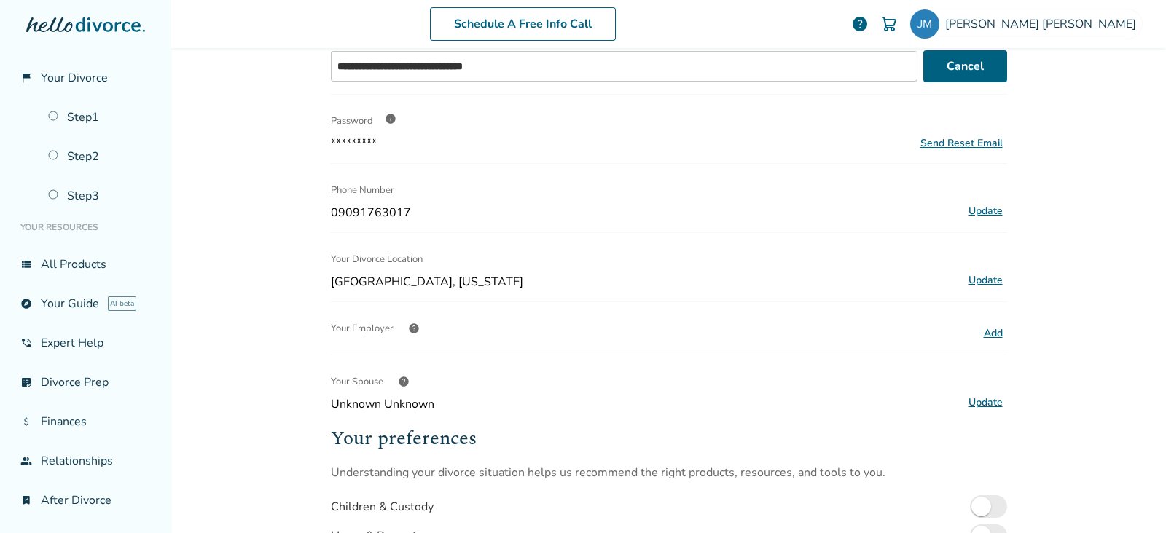
drag, startPoint x: 386, startPoint y: 401, endPoint x: 463, endPoint y: 411, distance: 77.2
click at [387, 401] on span "Unknown Unknown" at bounding box center [644, 404] width 627 height 16
click at [398, 380] on span "help" at bounding box center [404, 382] width 12 height 12
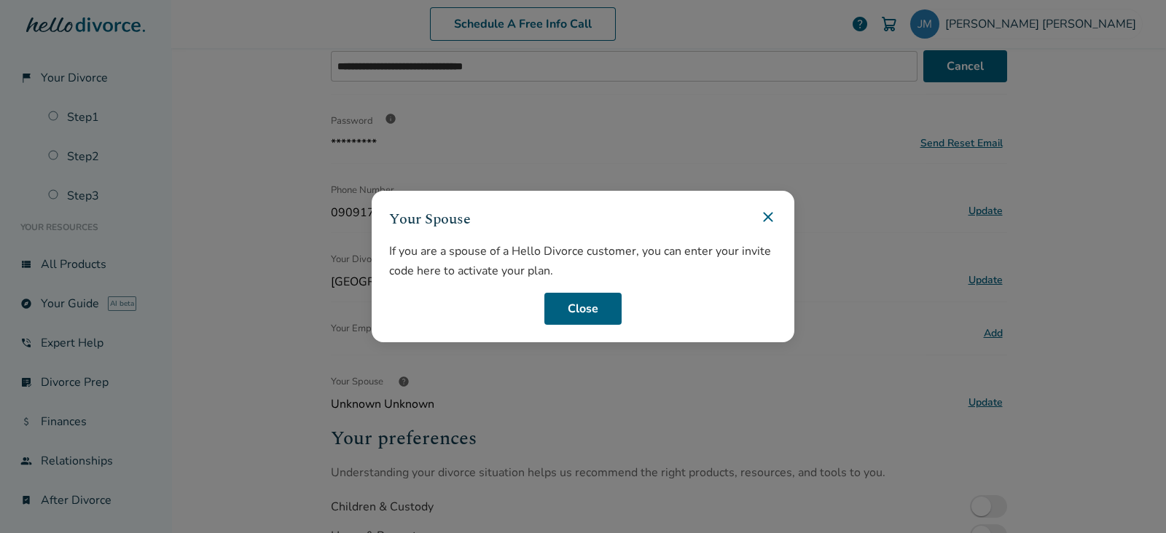
click at [761, 217] on icon at bounding box center [767, 216] width 17 height 17
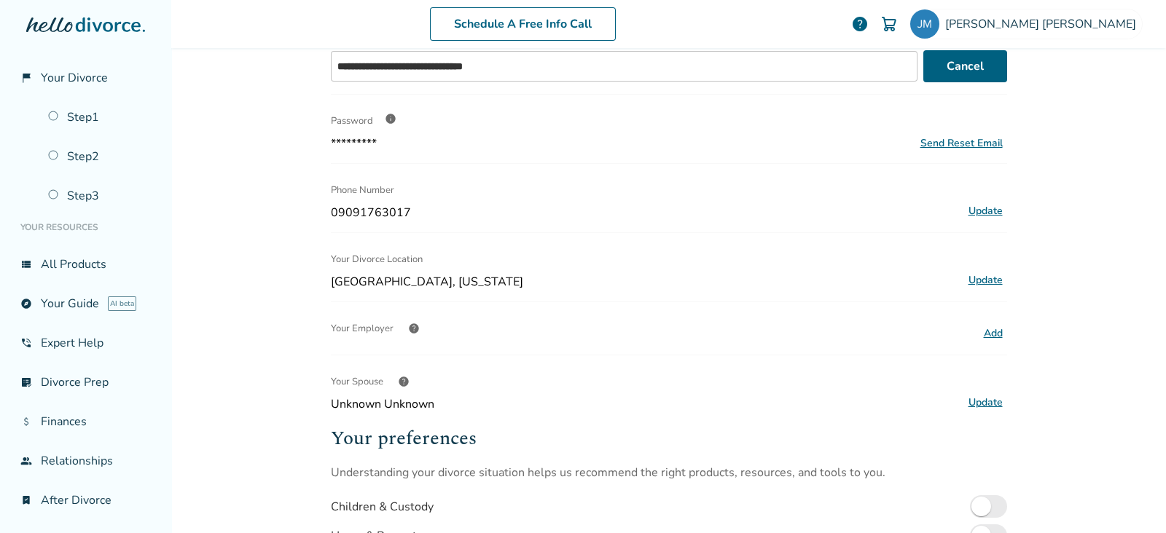
click at [973, 397] on button "Update" at bounding box center [985, 402] width 43 height 19
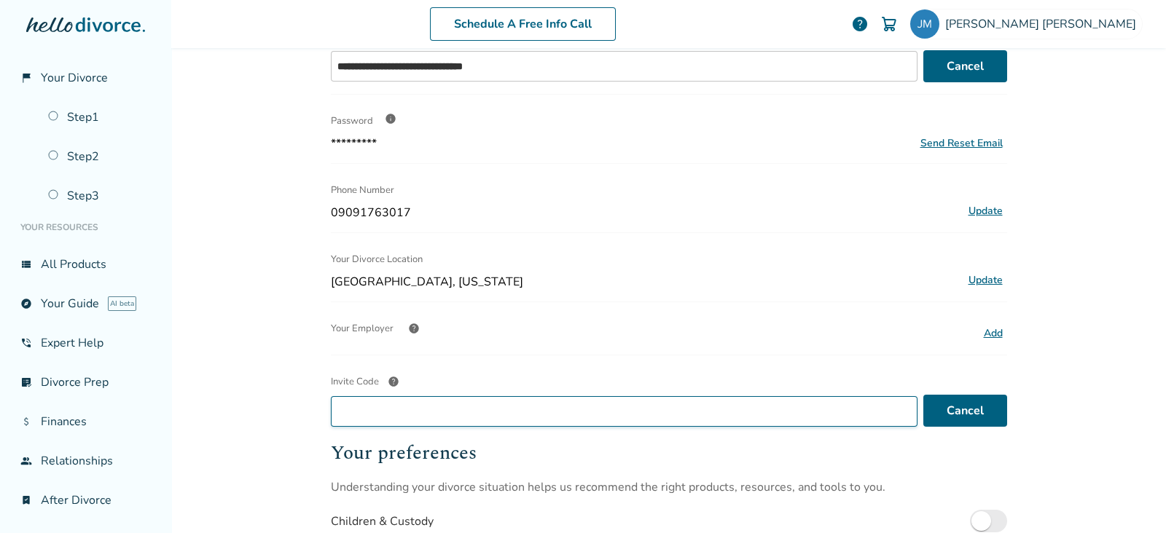
click at [747, 409] on input "Invite Code help" at bounding box center [624, 411] width 586 height 31
type input "********"
drag, startPoint x: 396, startPoint y: 404, endPoint x: 306, endPoint y: 401, distance: 89.6
click at [306, 401] on div "**********" at bounding box center [668, 266] width 994 height 533
click at [388, 377] on span "help" at bounding box center [394, 382] width 12 height 12
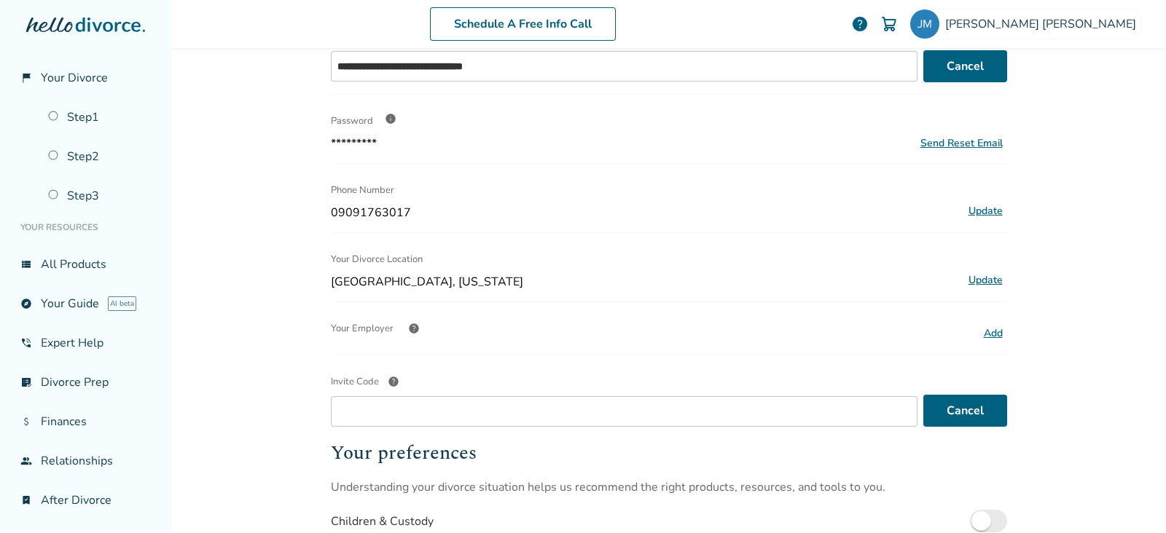
click at [384, 396] on input "Invite Code help" at bounding box center [624, 411] width 586 height 31
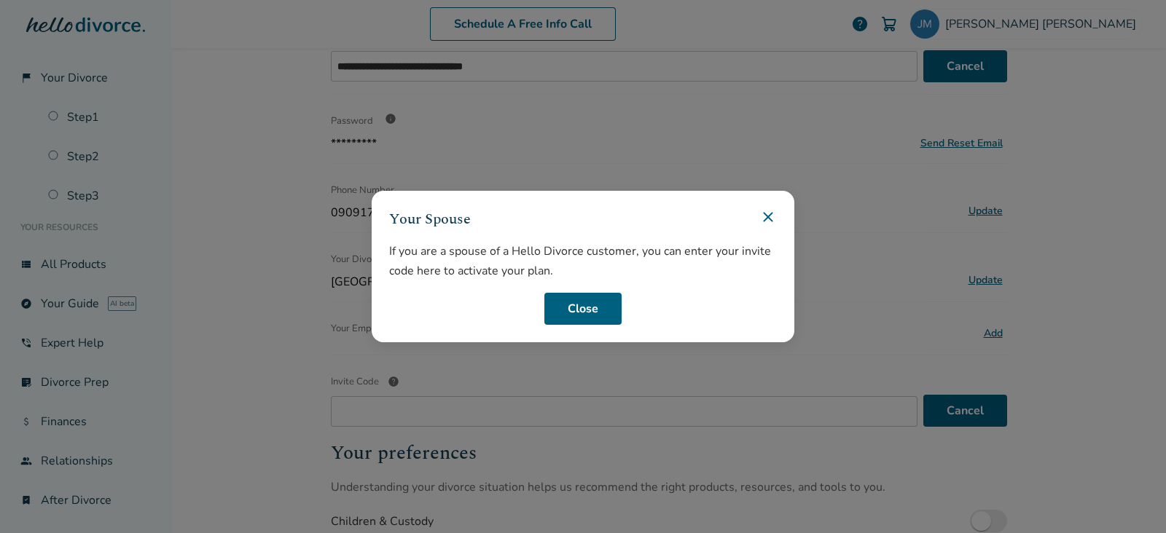
click at [770, 209] on icon at bounding box center [767, 216] width 17 height 17
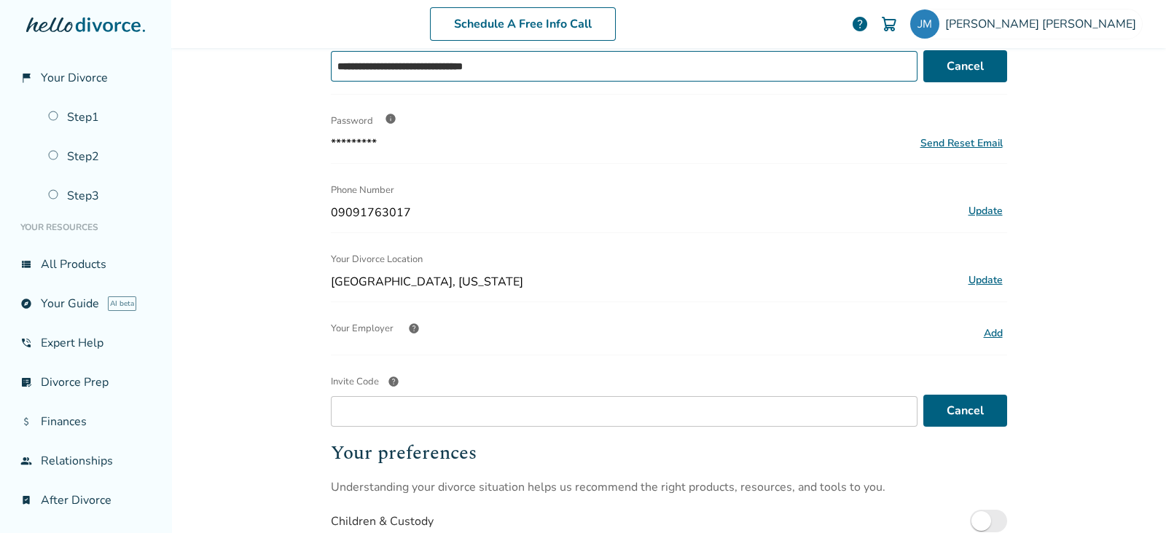
scroll to position [0, 0]
